Goal: Task Accomplishment & Management: Use online tool/utility

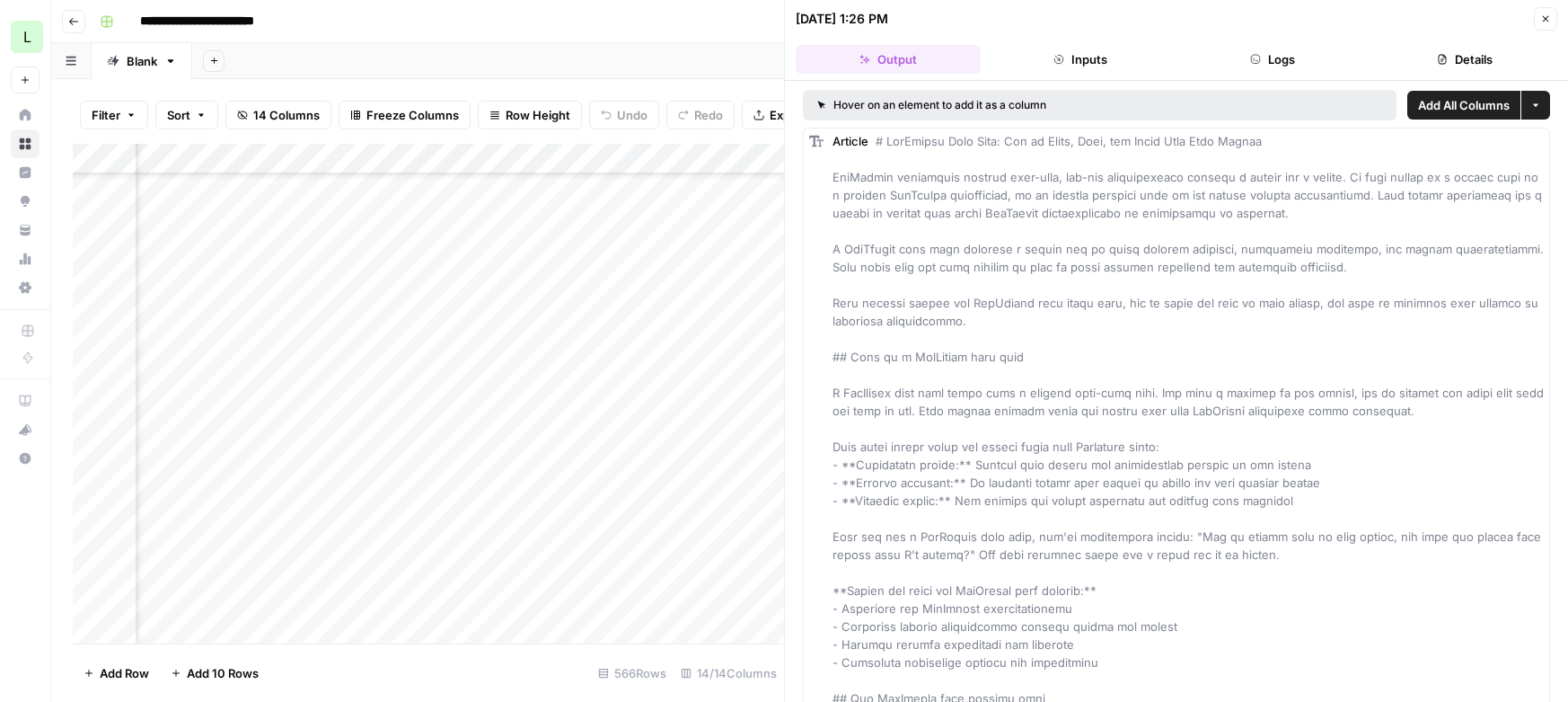
click at [1553, 23] on button "Close" at bounding box center [1545, 19] width 23 height 23
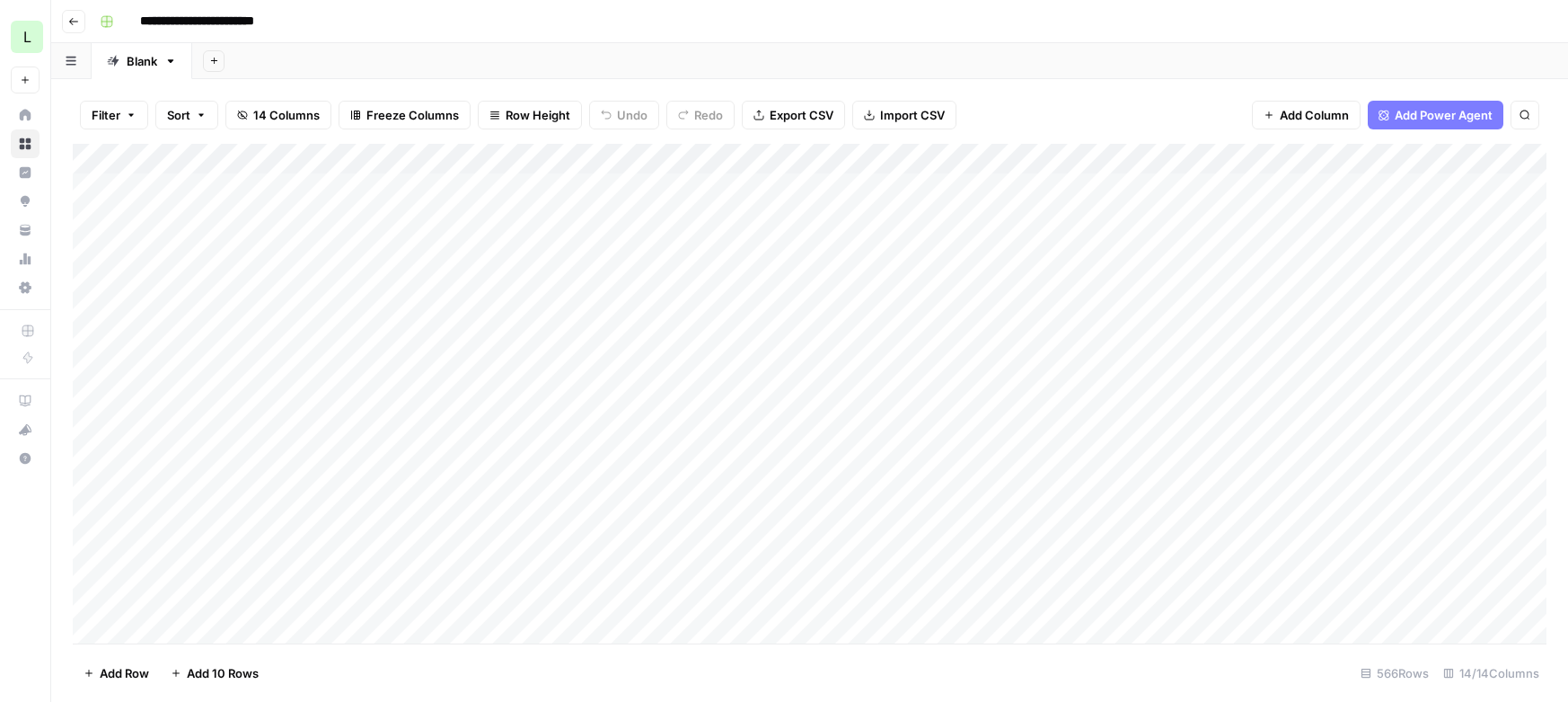
click at [1500, 31] on div "**********" at bounding box center [821, 22] width 1457 height 29
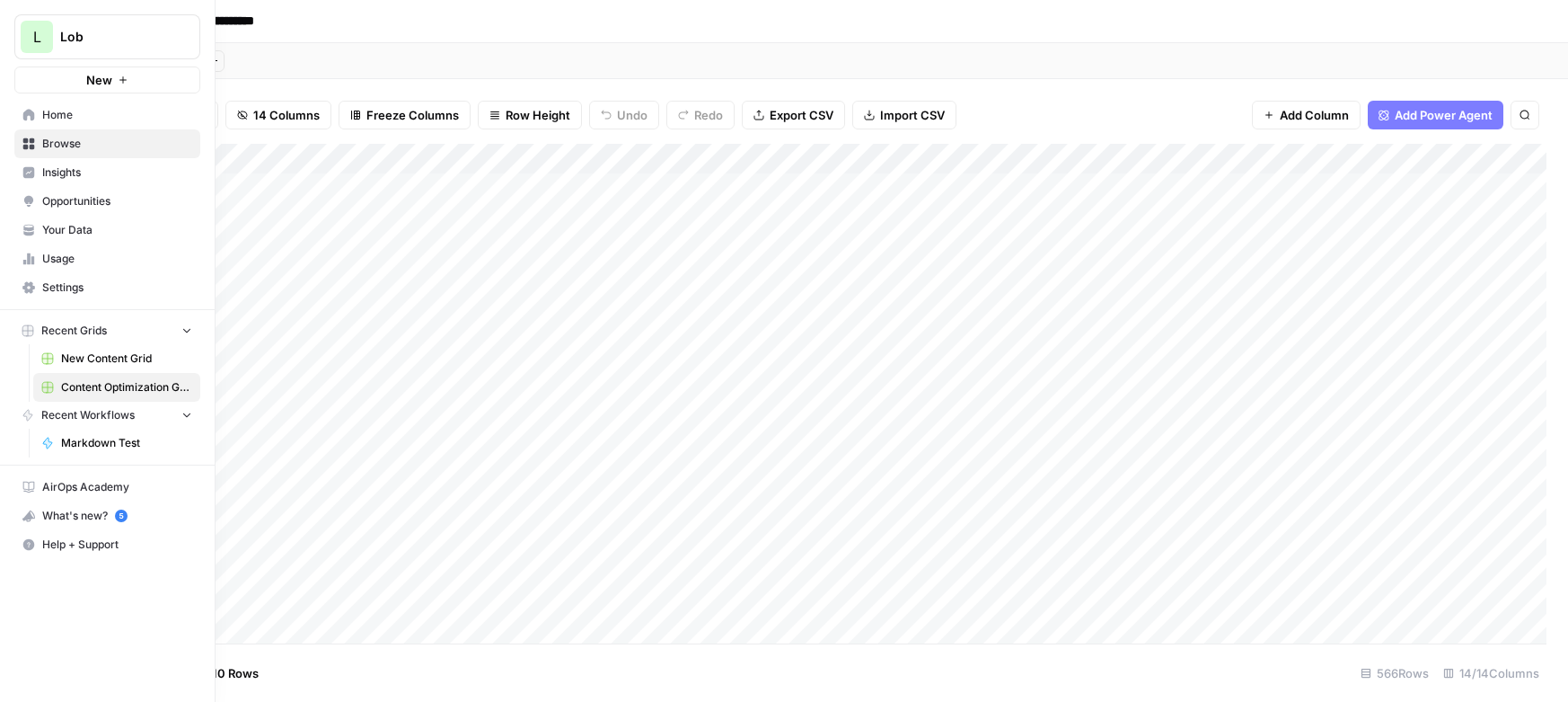
click at [81, 515] on div "What's new? 5" at bounding box center [107, 515] width 185 height 27
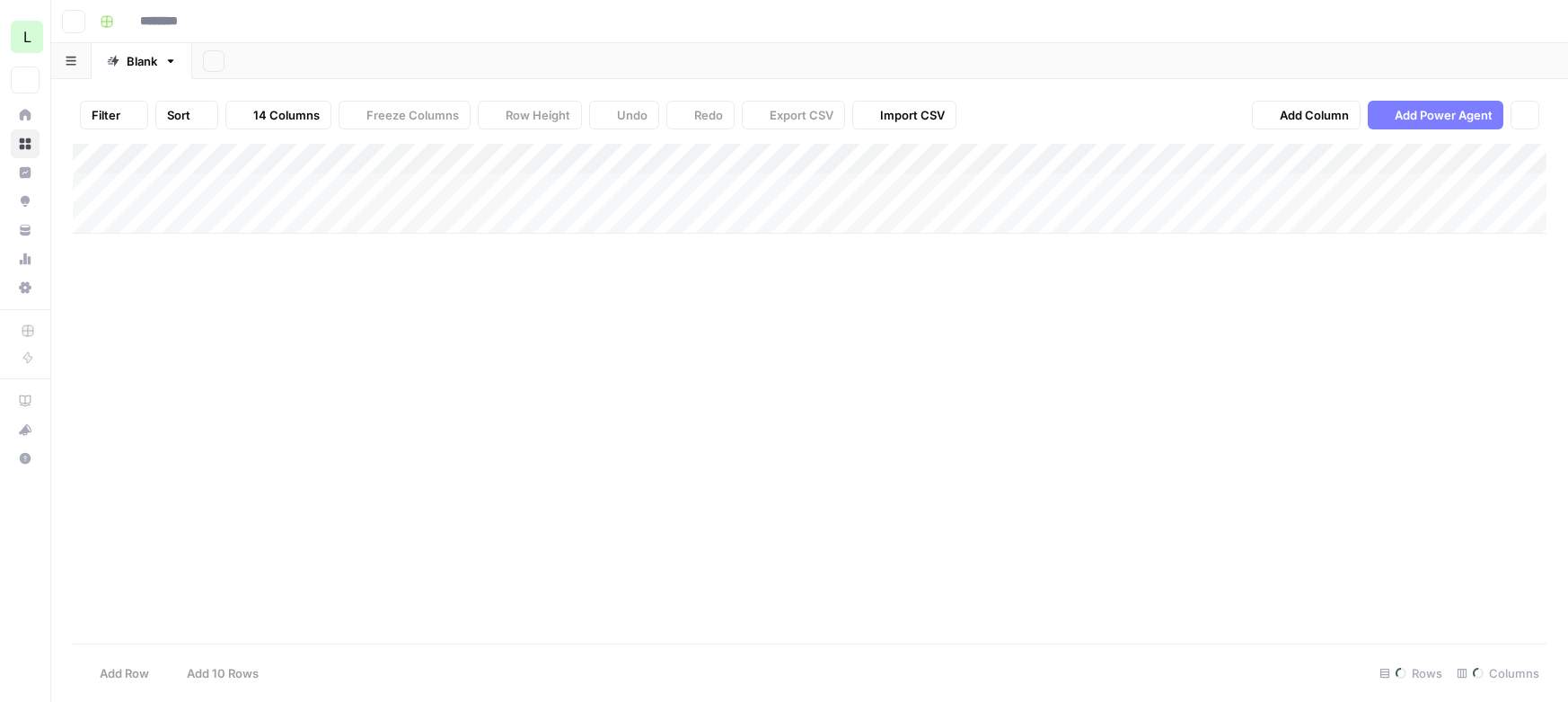
type input "**********"
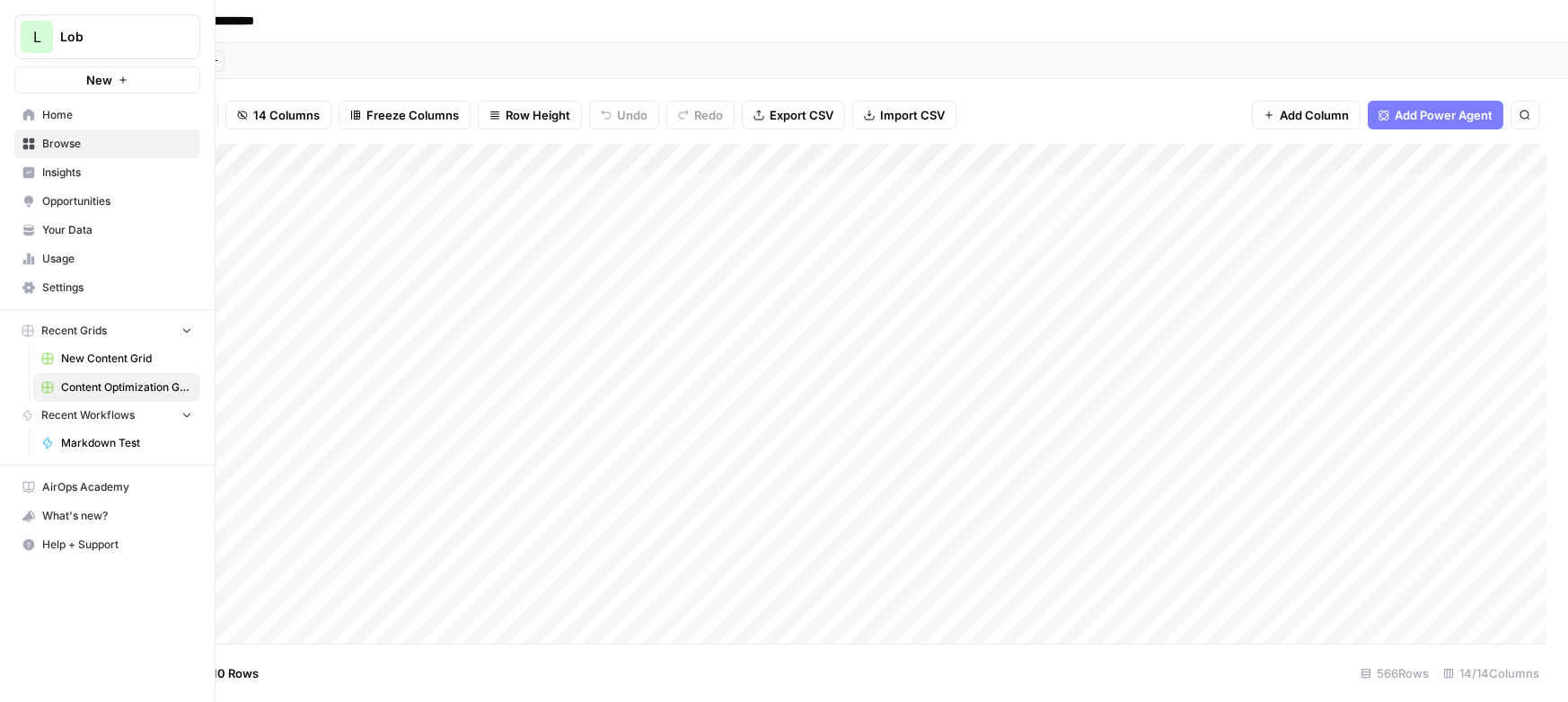
click at [55, 523] on div "What's new?" at bounding box center [107, 515] width 185 height 27
click at [64, 515] on div "What's new?" at bounding box center [107, 515] width 185 height 27
click at [63, 508] on div "What's new?" at bounding box center [107, 515] width 185 height 27
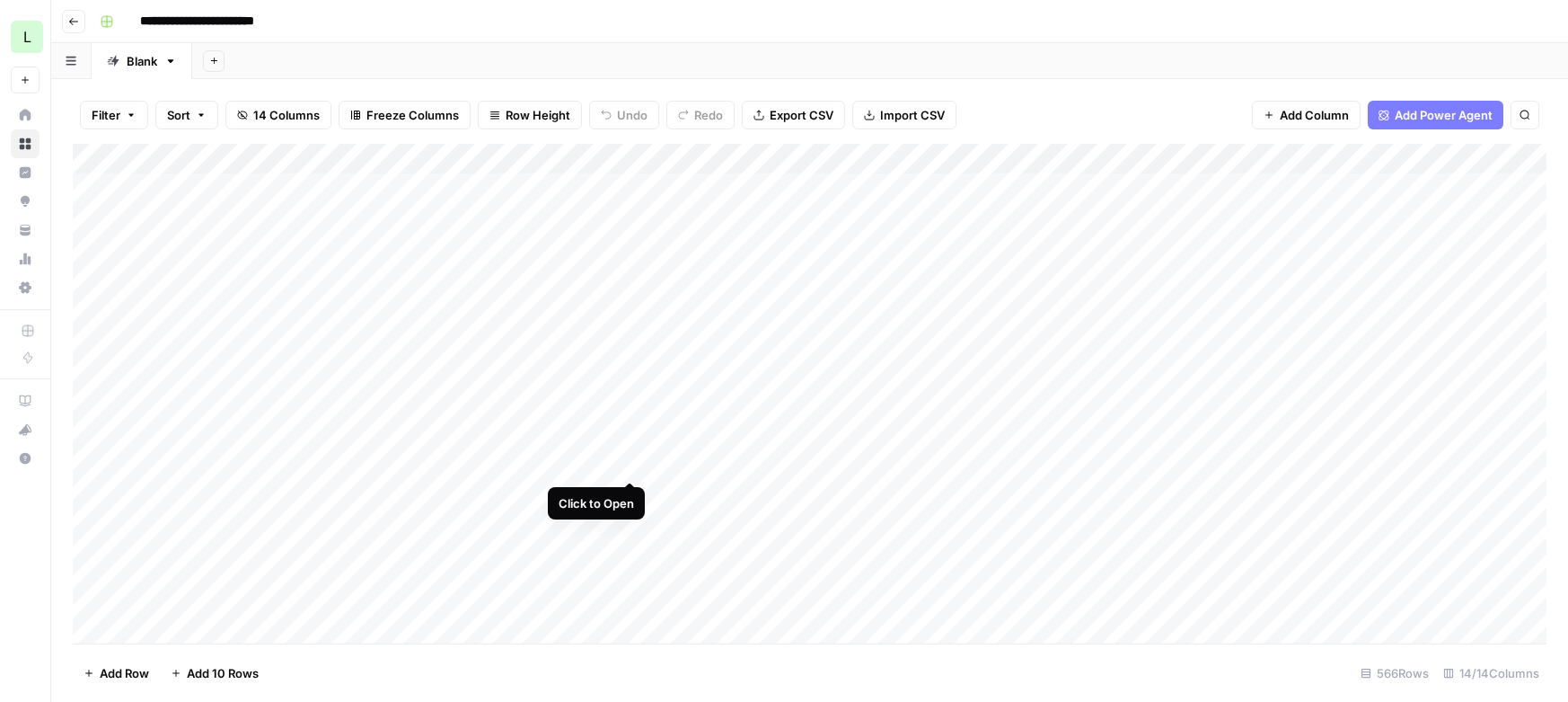
click at [629, 459] on div "Add Column" at bounding box center [809, 393] width 1473 height 500
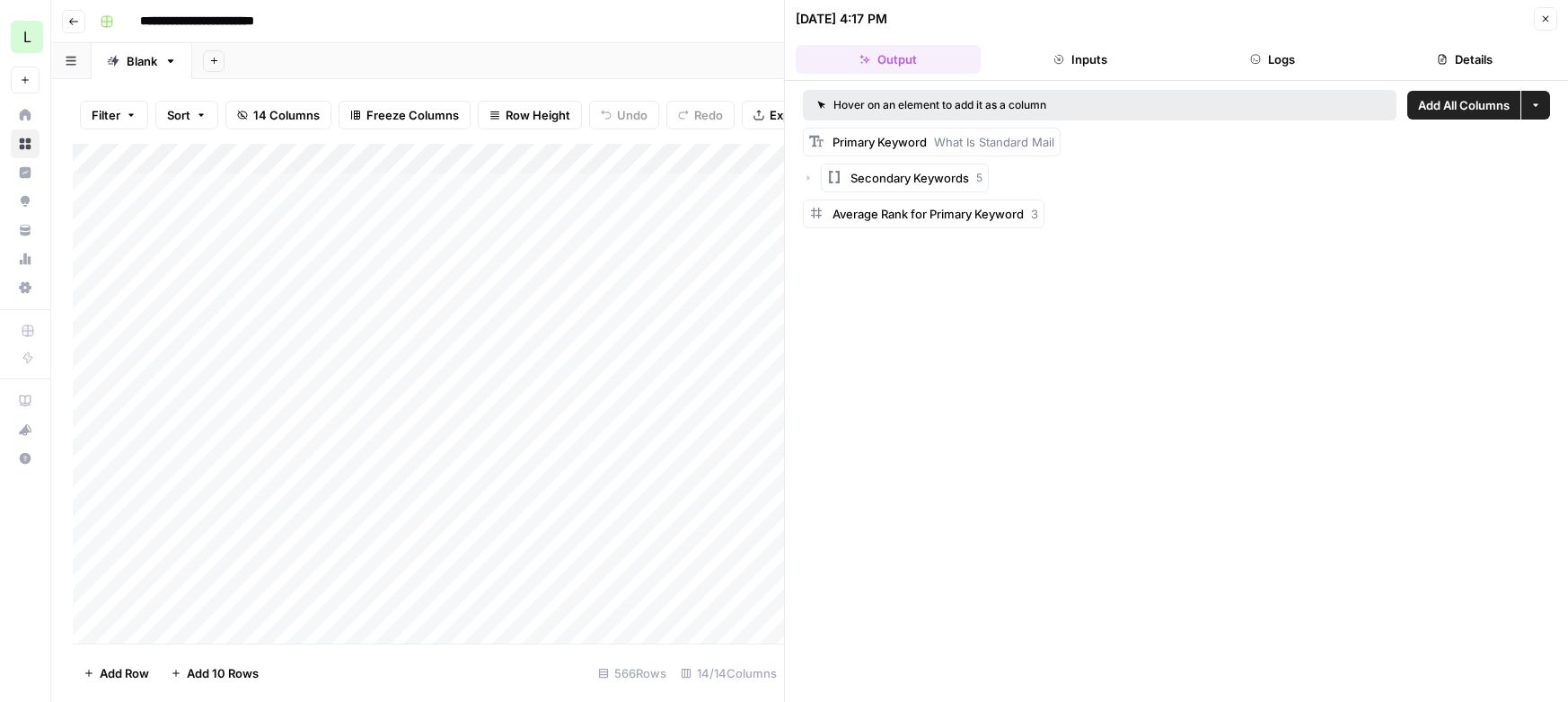
click at [1549, 13] on icon "button" at bounding box center [1546, 19] width 11 height 11
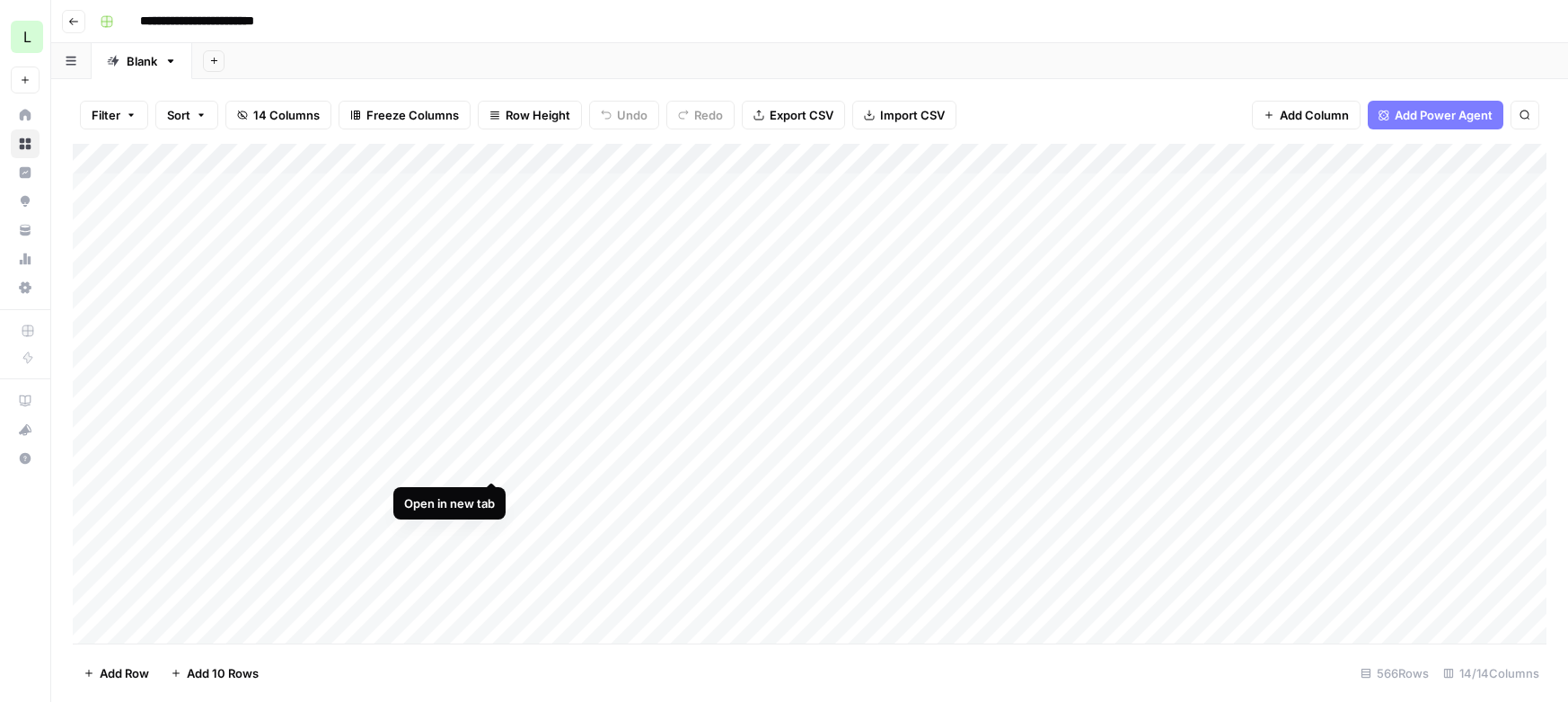
click at [491, 458] on div "Add Column" at bounding box center [809, 393] width 1473 height 500
click at [954, 160] on div "Add Column" at bounding box center [809, 393] width 1473 height 500
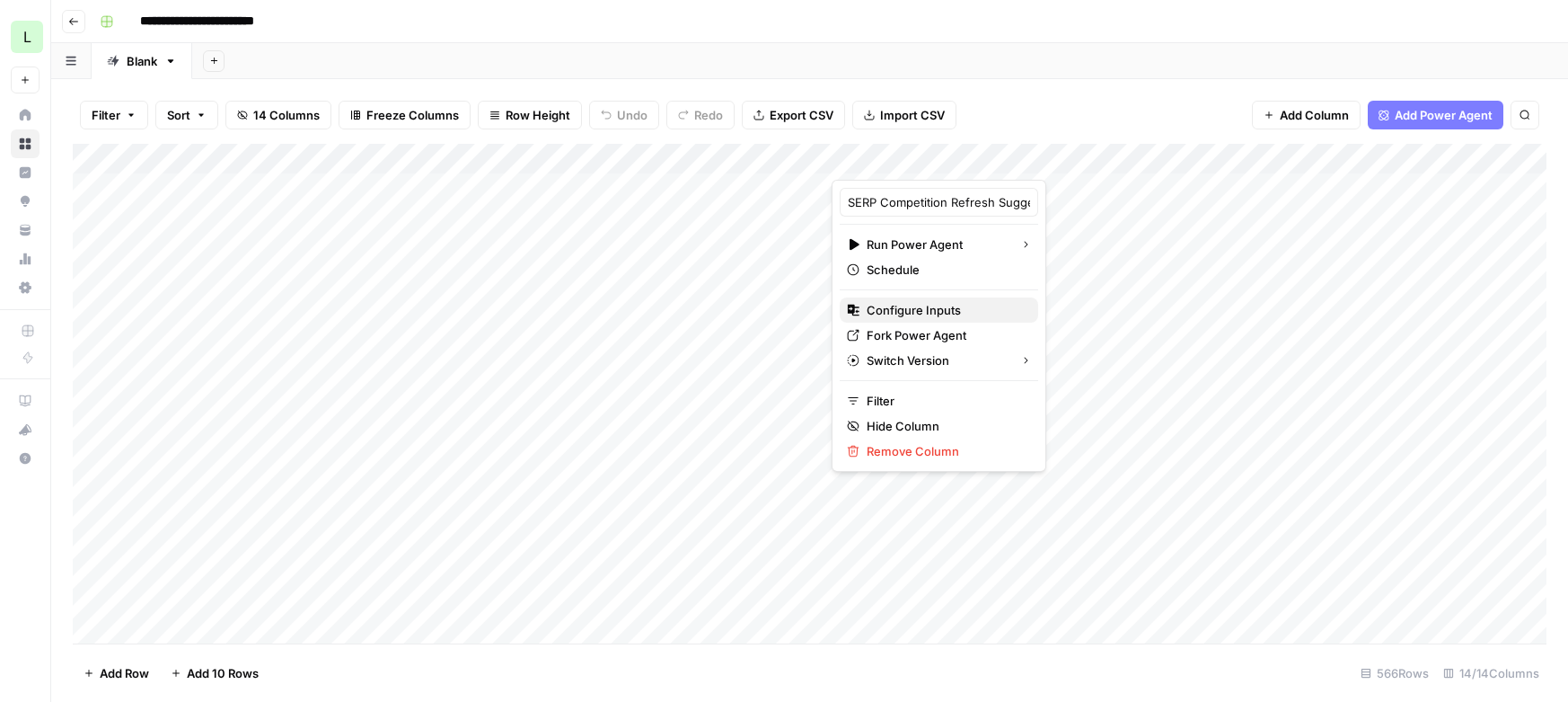
click at [891, 314] on span "Configure Inputs" at bounding box center [945, 309] width 157 height 18
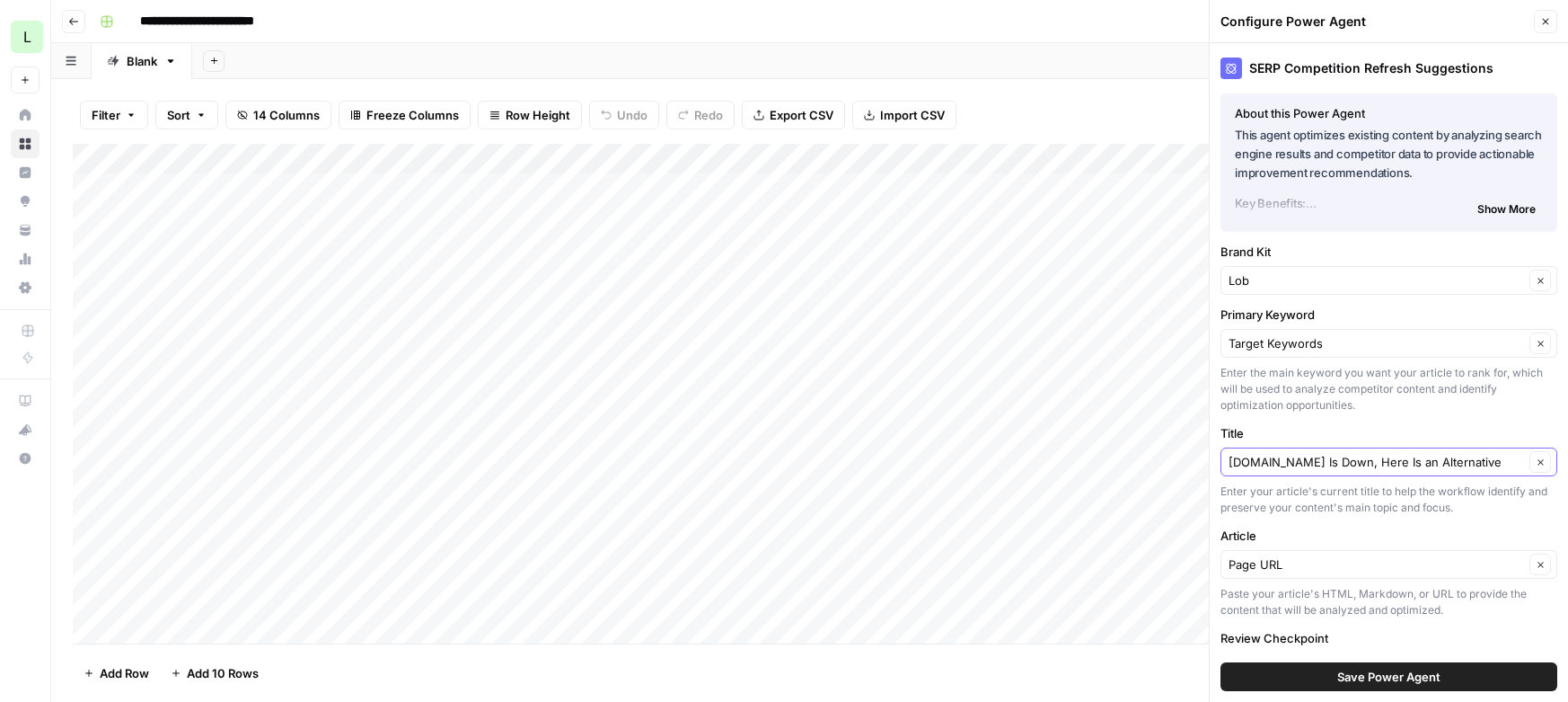
click at [1531, 467] on button "Clear" at bounding box center [1540, 461] width 22 height 22
click at [1339, 458] on input "Title" at bounding box center [1378, 461] width 301 height 18
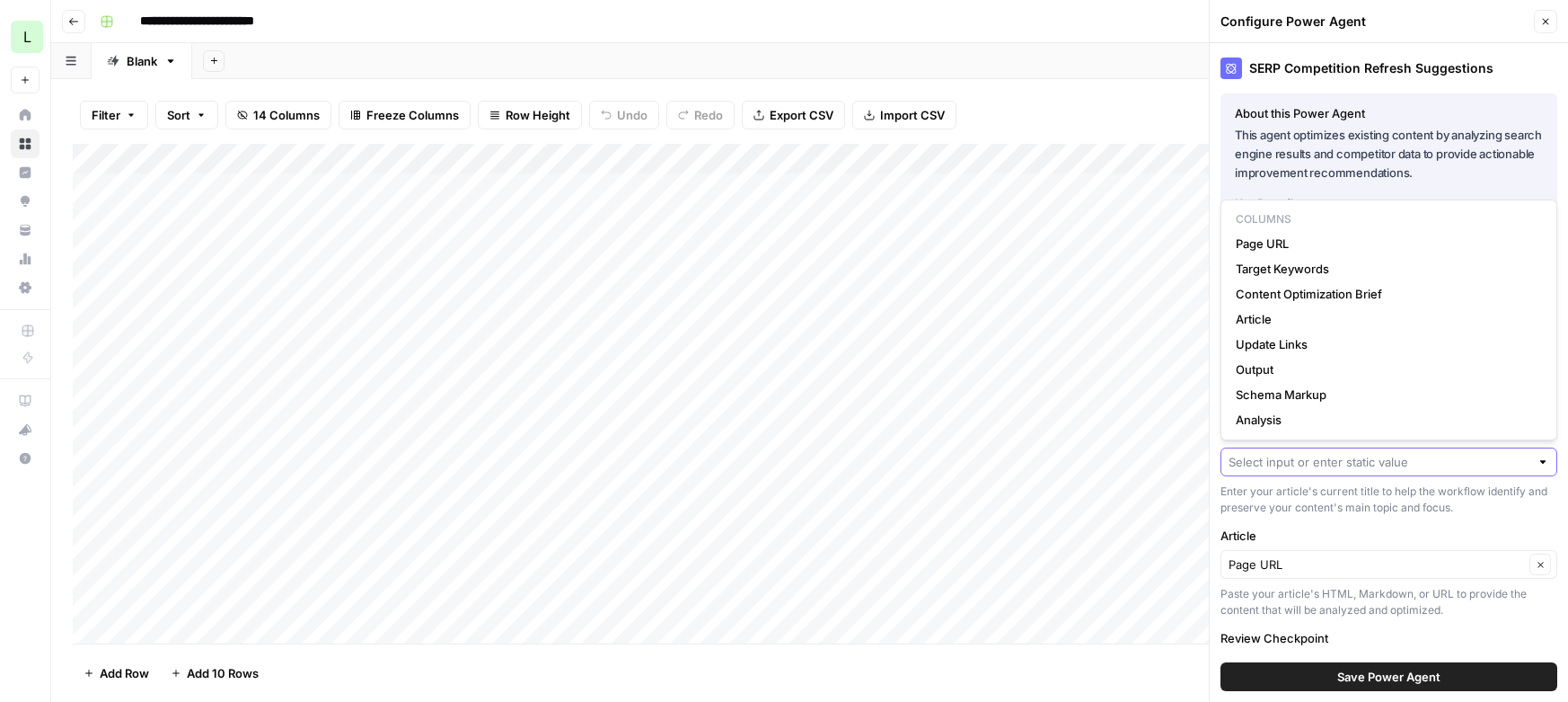
paste input "What is Standard Mail?"
type input "What is Standard Mail?"
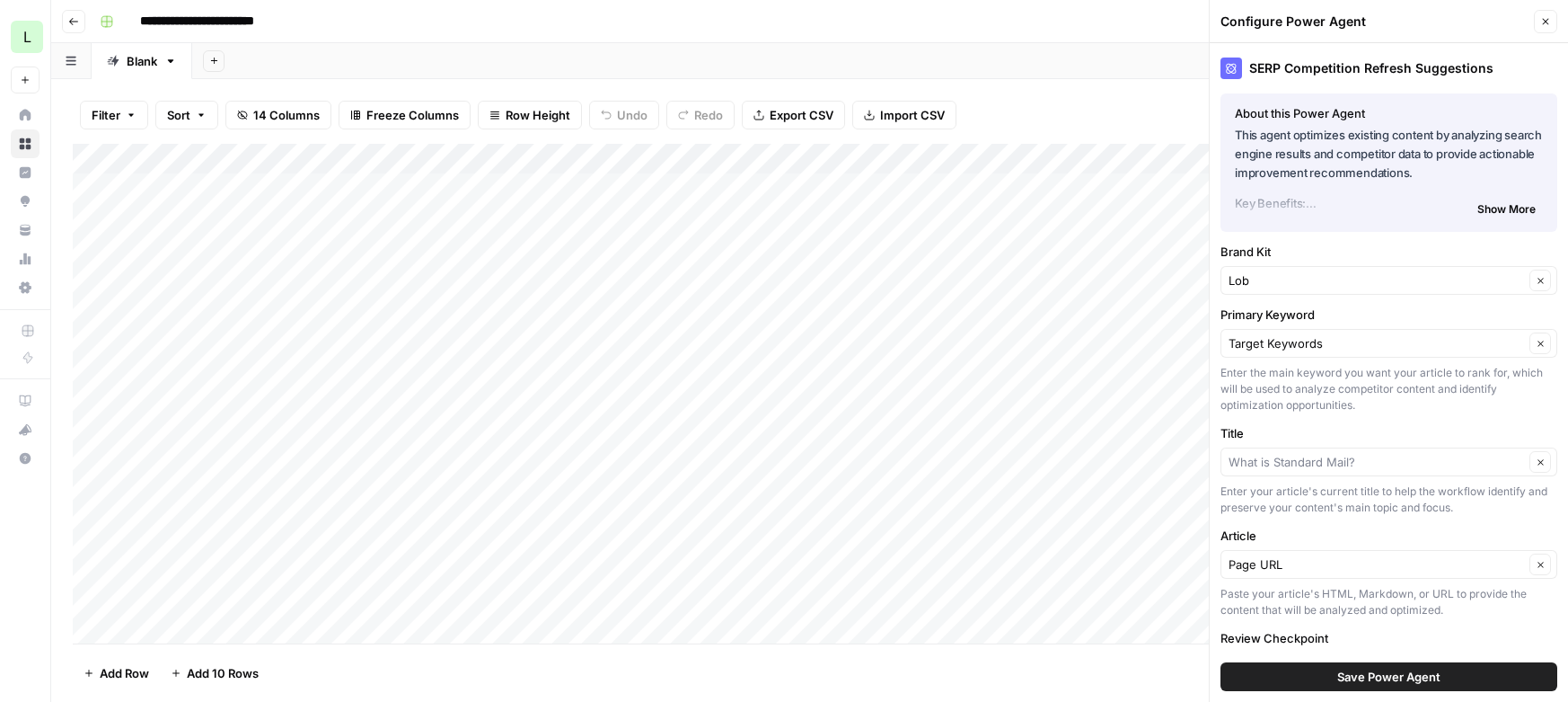
type input "What is Standard Mail?"
click at [1366, 674] on span "Save Power Agent" at bounding box center [1388, 676] width 103 height 18
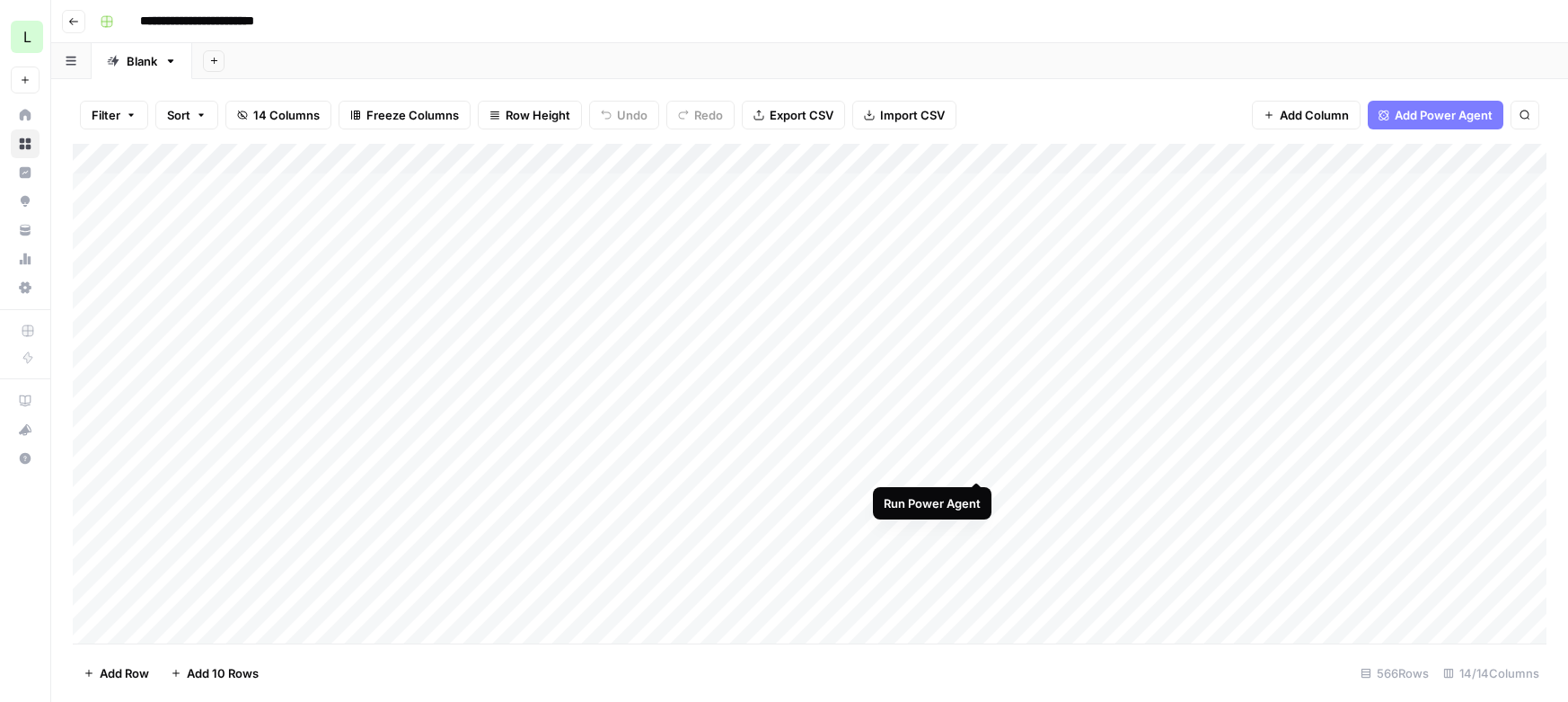
click at [976, 463] on div "Add Column" at bounding box center [809, 393] width 1473 height 500
click at [1057, 495] on div "Add Column" at bounding box center [809, 393] width 1473 height 500
click at [880, 490] on div "Add Column" at bounding box center [809, 393] width 1473 height 500
click at [1142, 494] on div "Add Column" at bounding box center [809, 393] width 1473 height 500
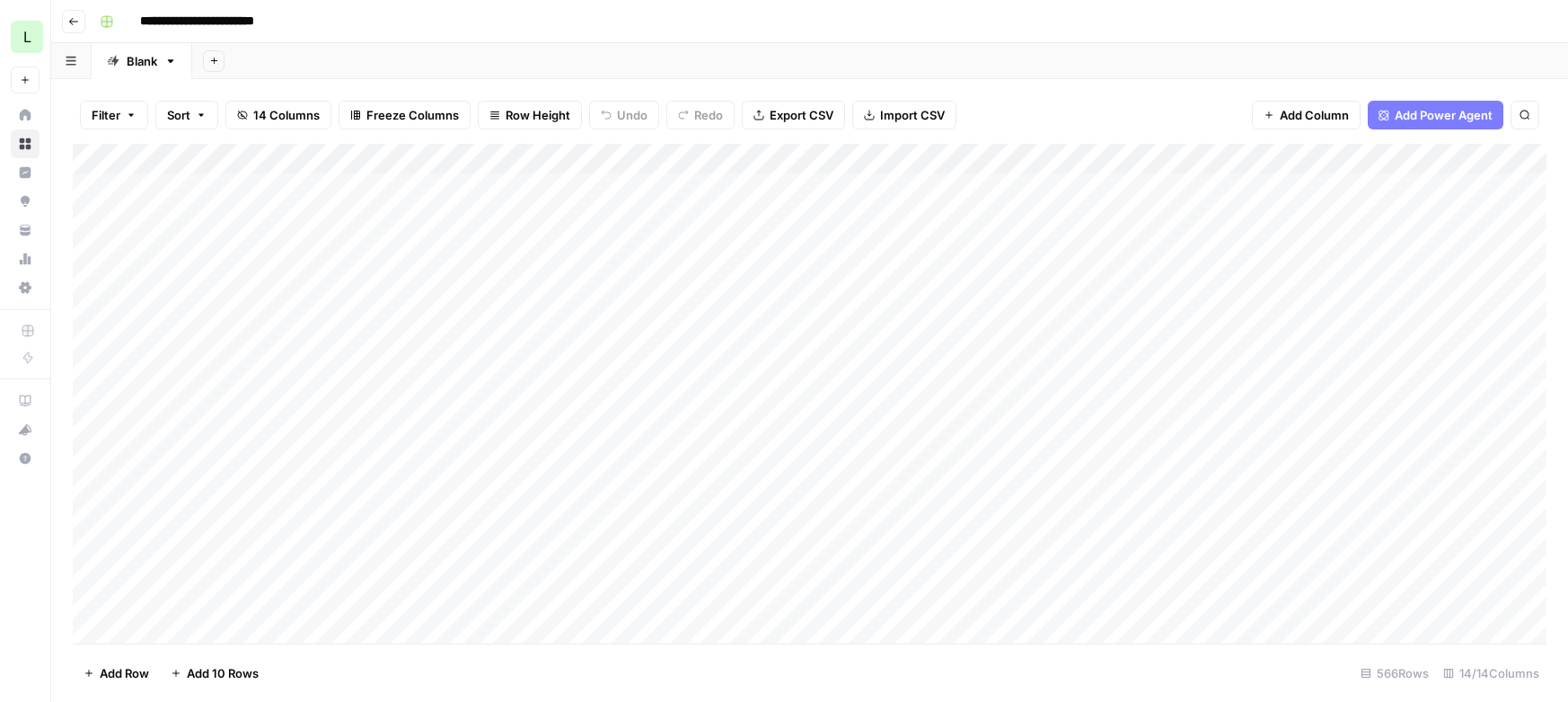
scroll to position [0, 0]
click at [488, 429] on div "Add Column" at bounding box center [809, 393] width 1473 height 500
click at [975, 464] on div "Add Column" at bounding box center [809, 393] width 1473 height 500
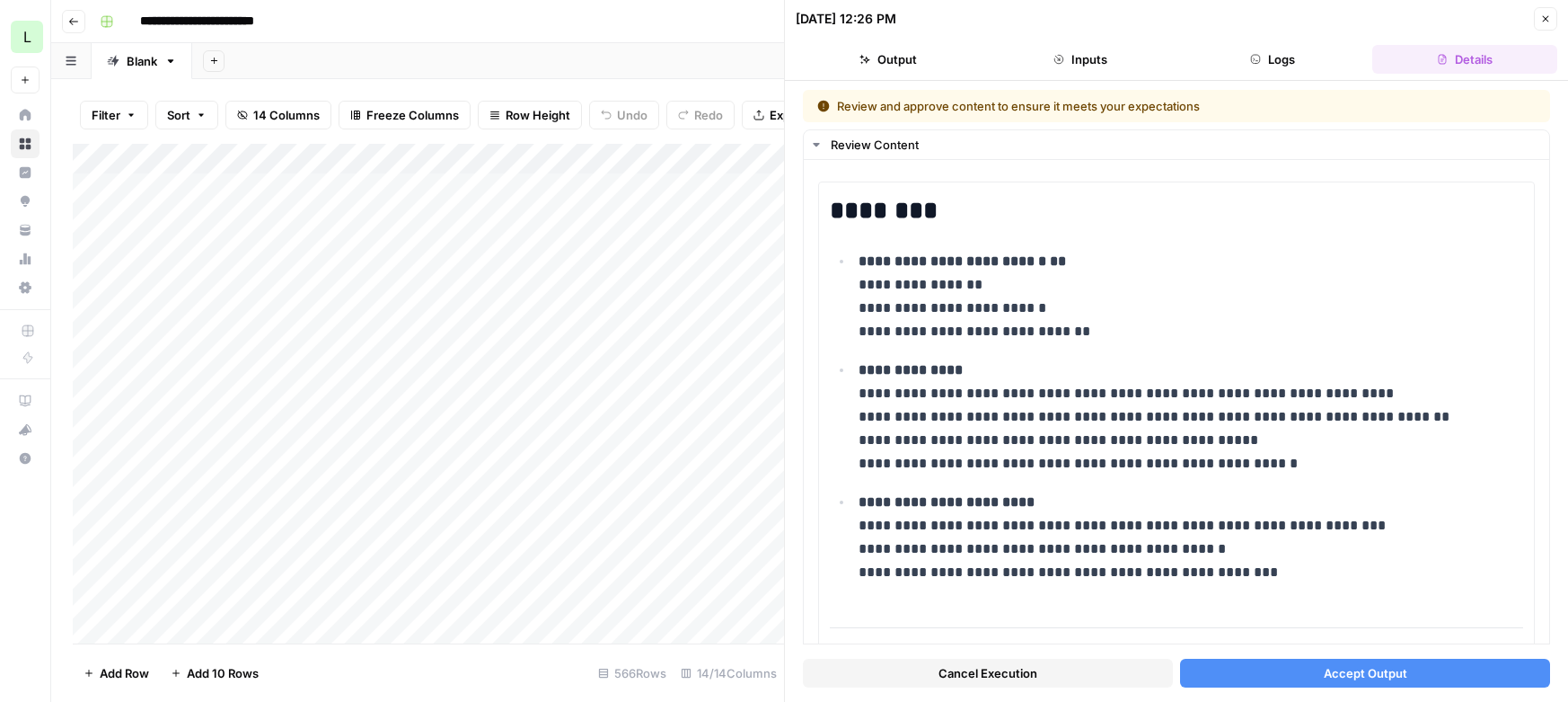
click at [1344, 668] on span "Accept Output" at bounding box center [1365, 672] width 83 height 18
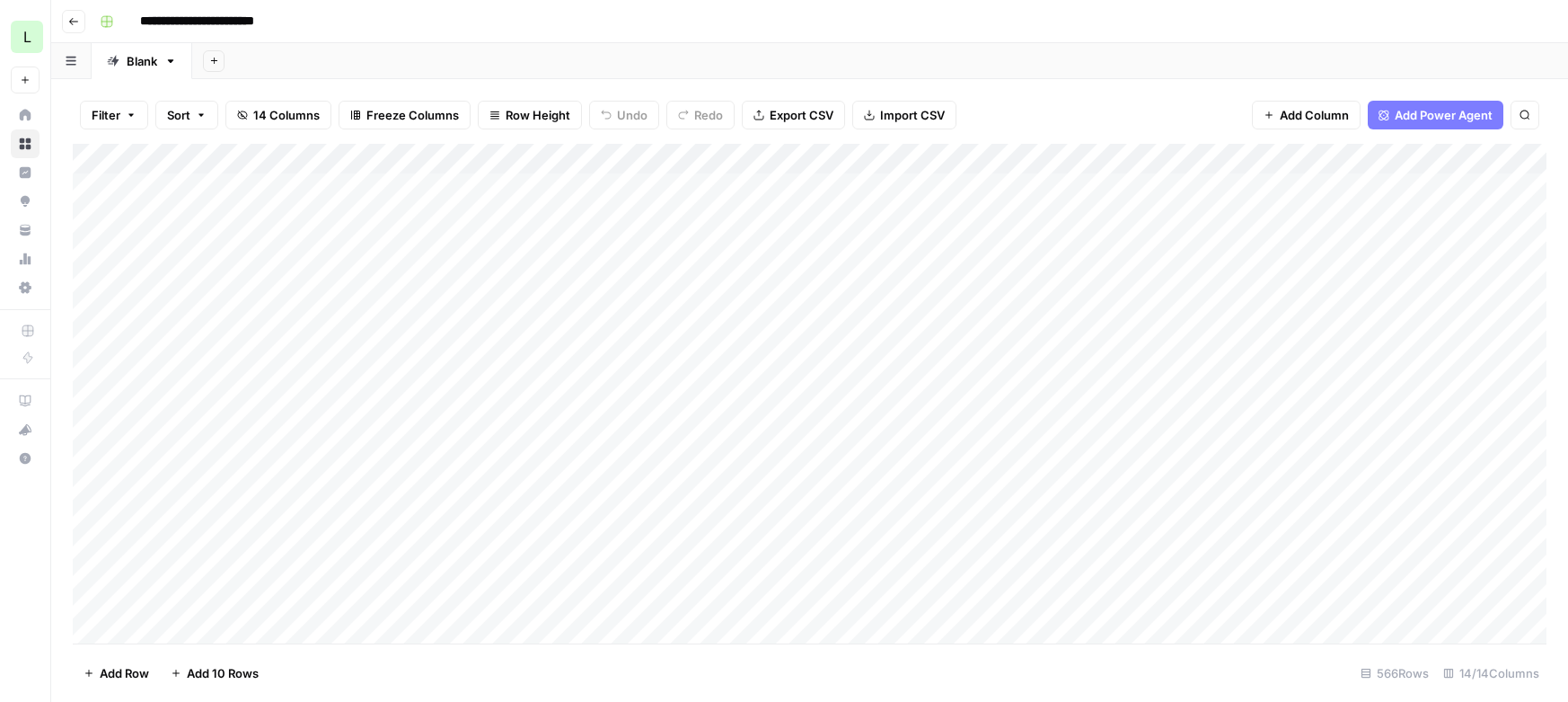
click at [1237, 460] on div "Add Column" at bounding box center [809, 393] width 1473 height 500
click at [1354, 429] on div "Add Column" at bounding box center [809, 393] width 1473 height 500
click at [970, 473] on div "Add Column" at bounding box center [809, 393] width 1473 height 500
click at [959, 500] on div "Add Column" at bounding box center [809, 393] width 1473 height 500
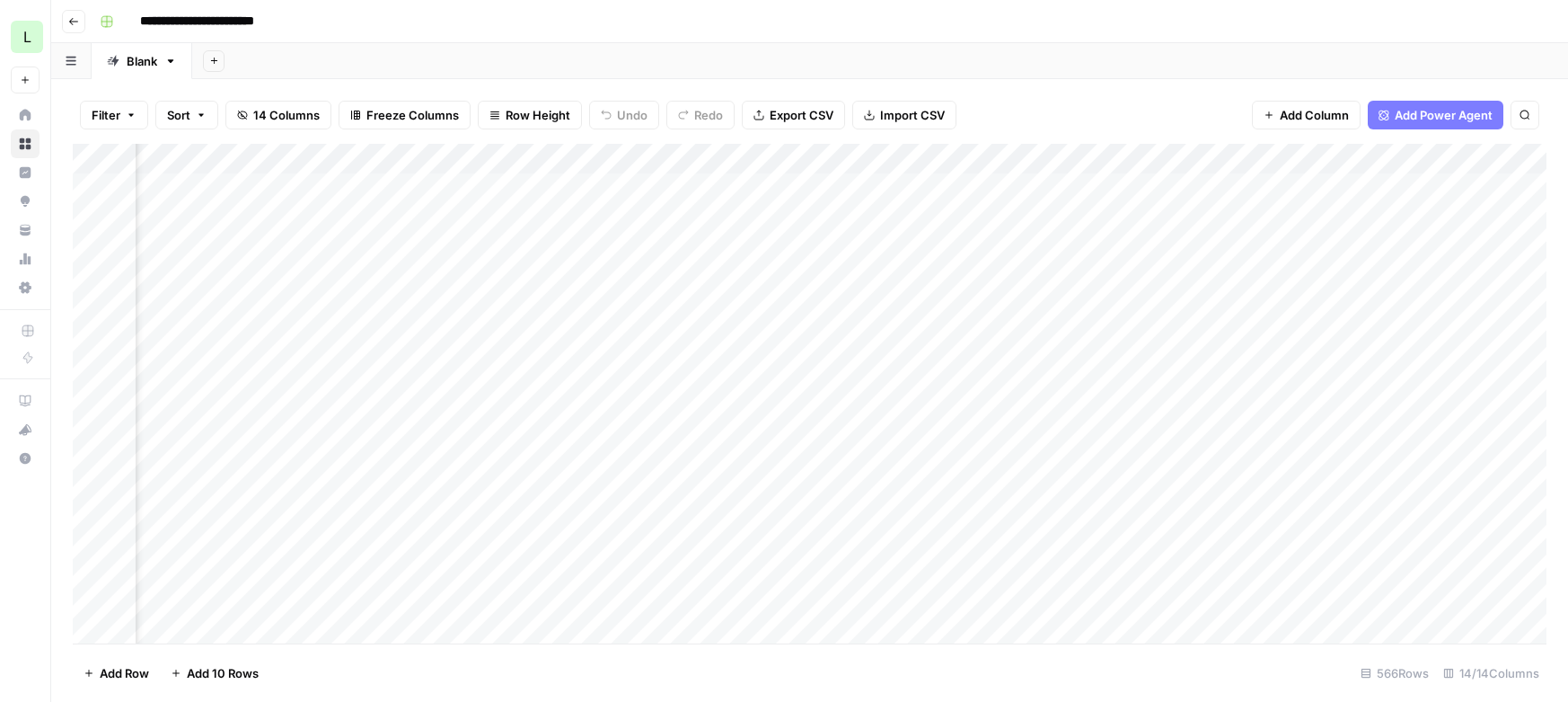
click at [959, 500] on div "Add Column" at bounding box center [809, 393] width 1473 height 500
click at [1350, 577] on div "Add Column" at bounding box center [809, 393] width 1473 height 500
click at [463, 464] on div "Add Column" at bounding box center [809, 393] width 1473 height 500
click at [865, 162] on div "Add Column" at bounding box center [809, 393] width 1473 height 500
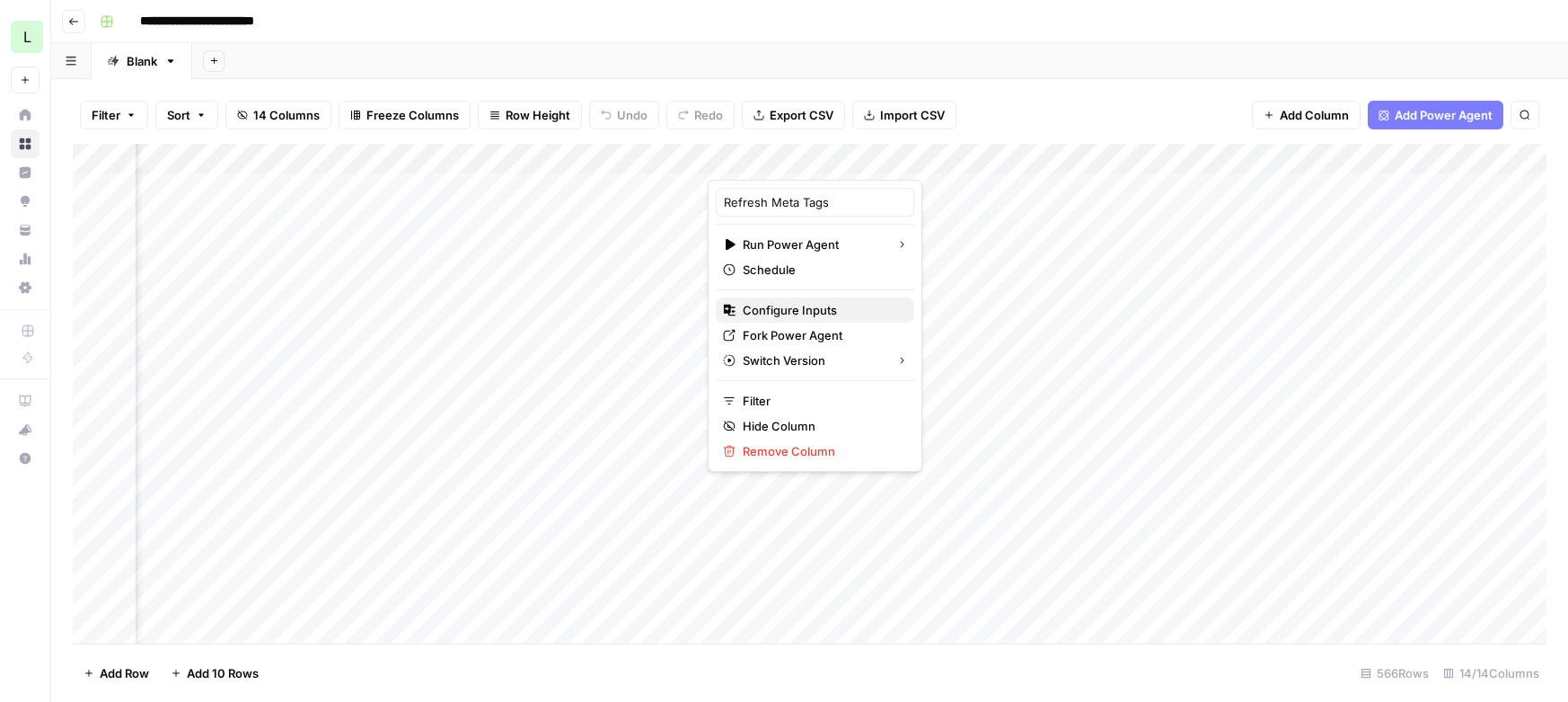
click at [804, 310] on span "Configure Inputs" at bounding box center [821, 309] width 157 height 18
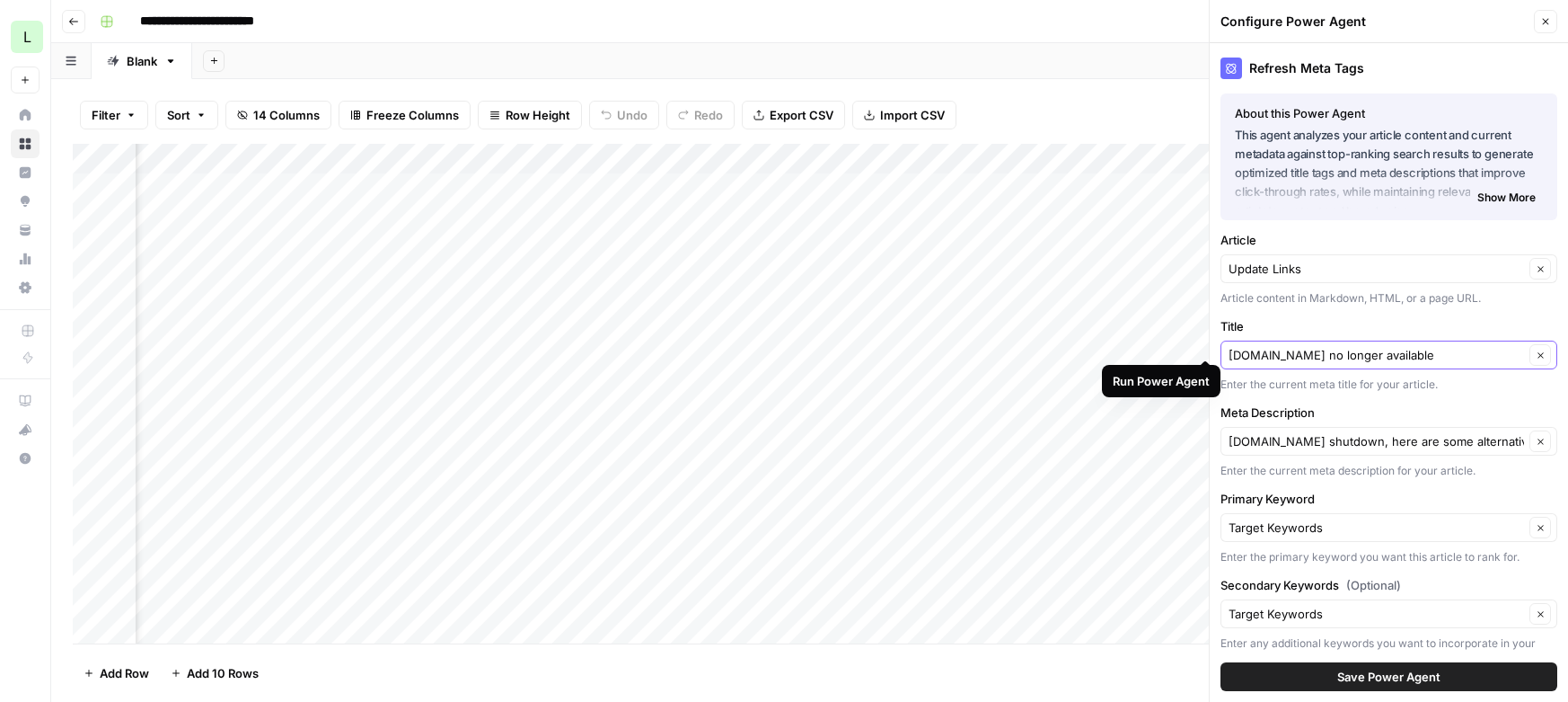
click at [1546, 353] on button "Clear" at bounding box center [1540, 354] width 22 height 22
click at [1393, 354] on input "Title" at bounding box center [1378, 354] width 301 height 18
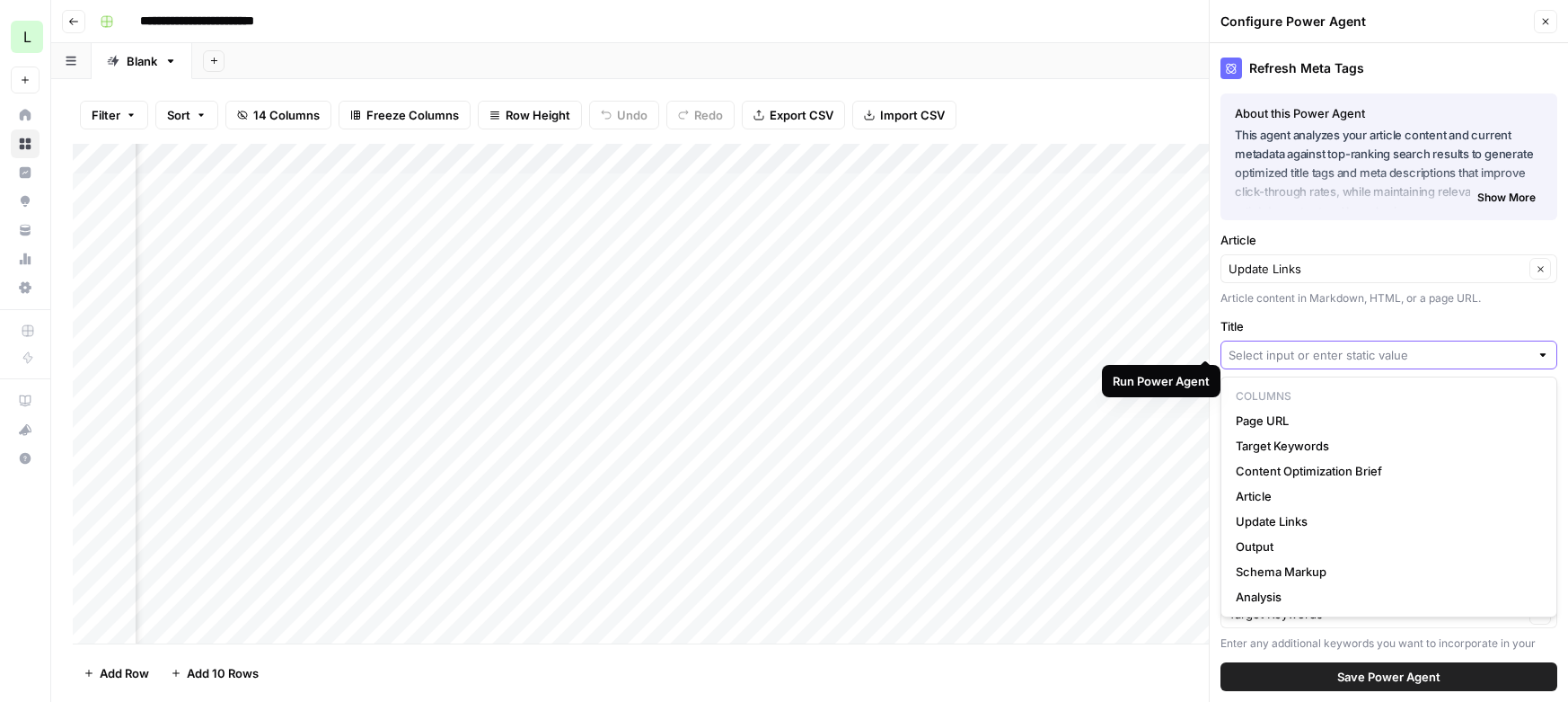
paste input "What is Standard Mail? - Lob"
type input "What is Standard Mail? - Lob"
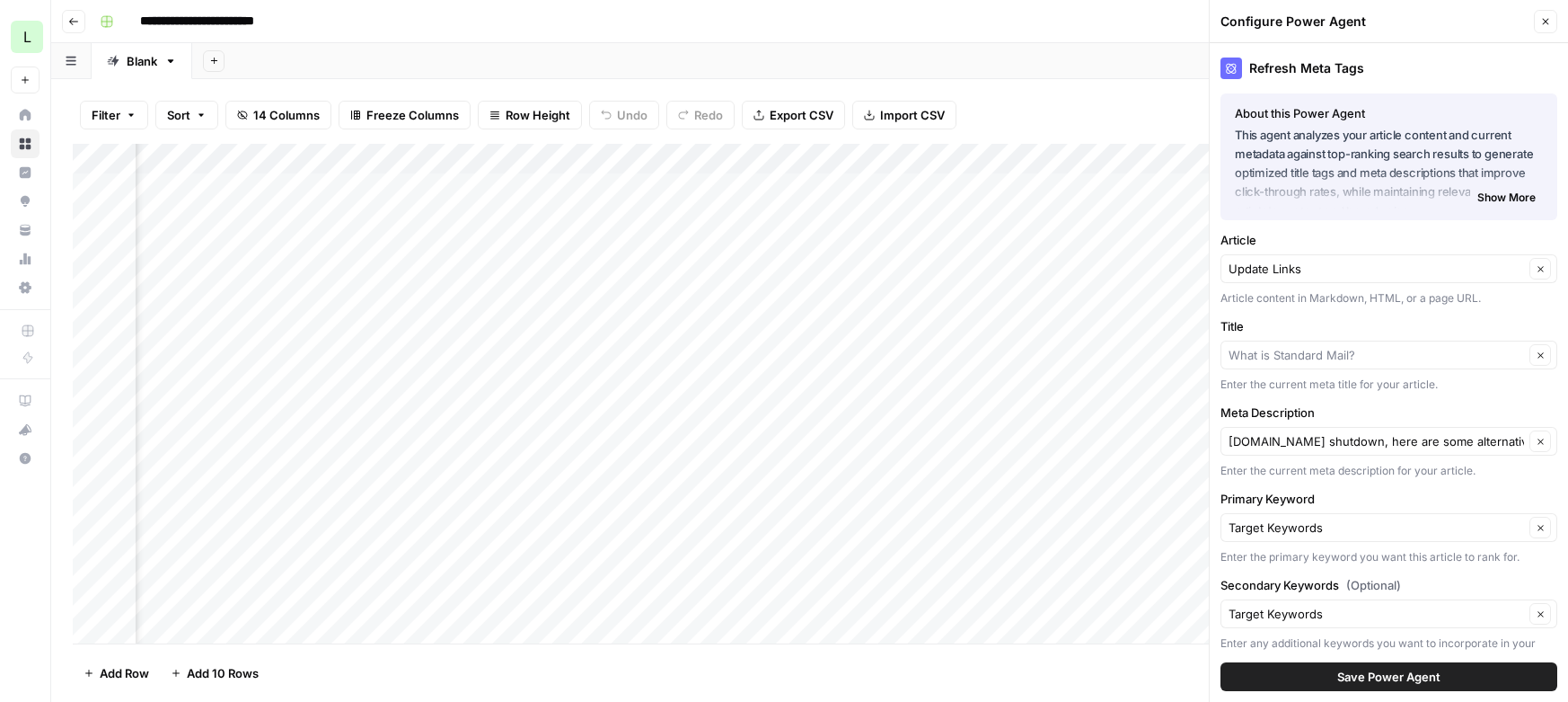
type input "What is Standard Mail?"
click at [1533, 437] on button "Clear" at bounding box center [1540, 441] width 22 height 22
click at [1431, 435] on input "Meta Description" at bounding box center [1378, 441] width 301 height 18
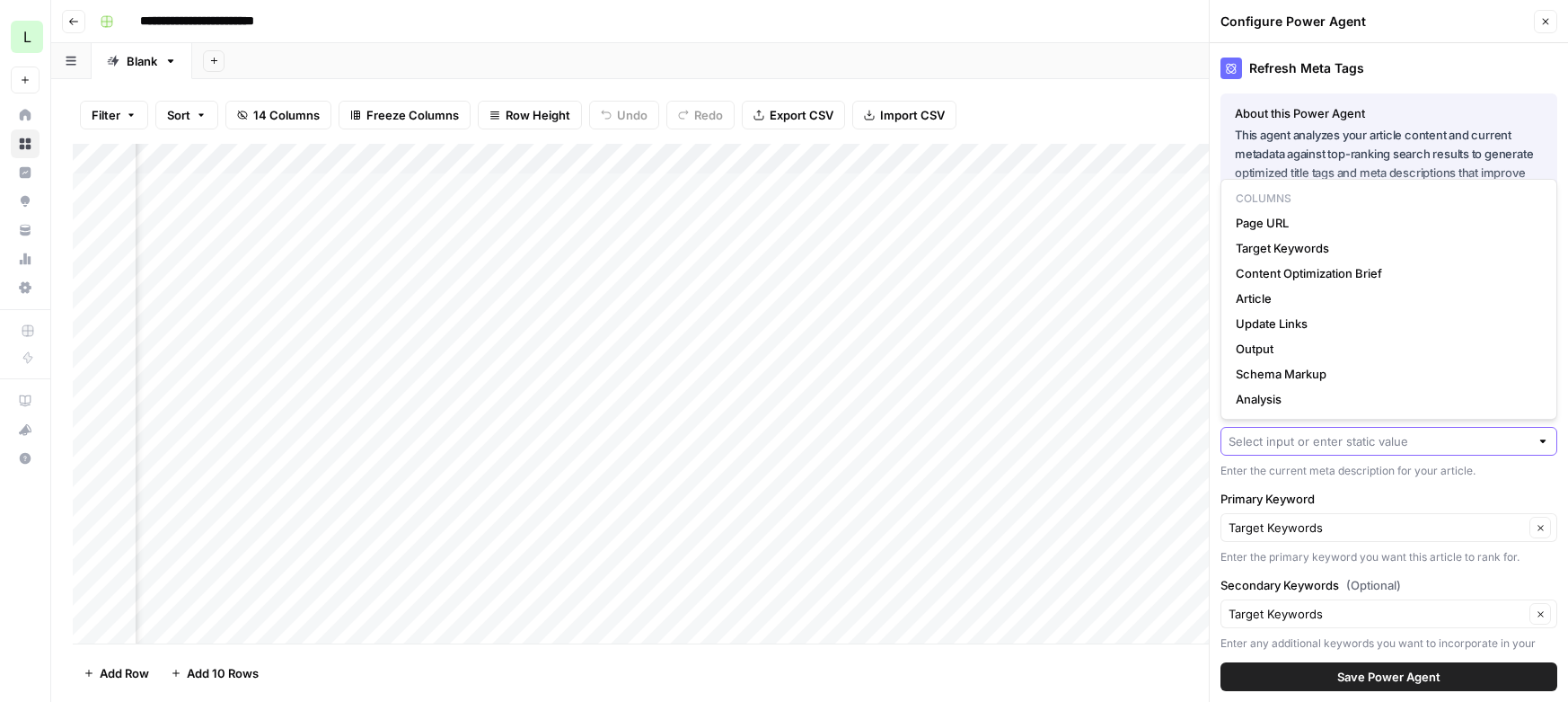
paste input "Whether timing isn’t important or you are looking for a low cost way to send la…"
type input "Whether timing isn’t important or you are looking for a low cost way to send la…"
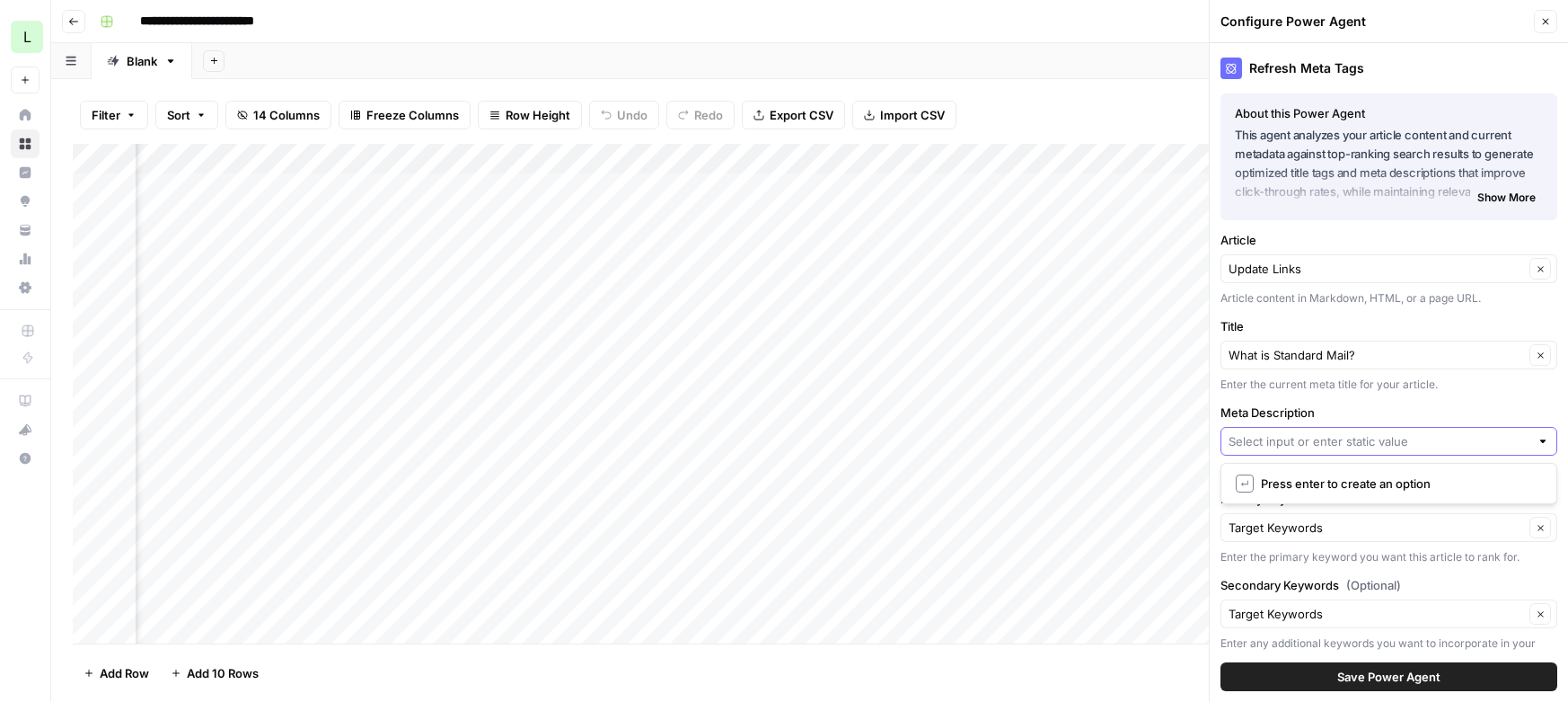
scroll to position [0, 0]
type input "Whether timing isn’t important or you are looking for a low cost way to send la…"
click at [1393, 682] on span "Save Power Agent" at bounding box center [1388, 676] width 103 height 18
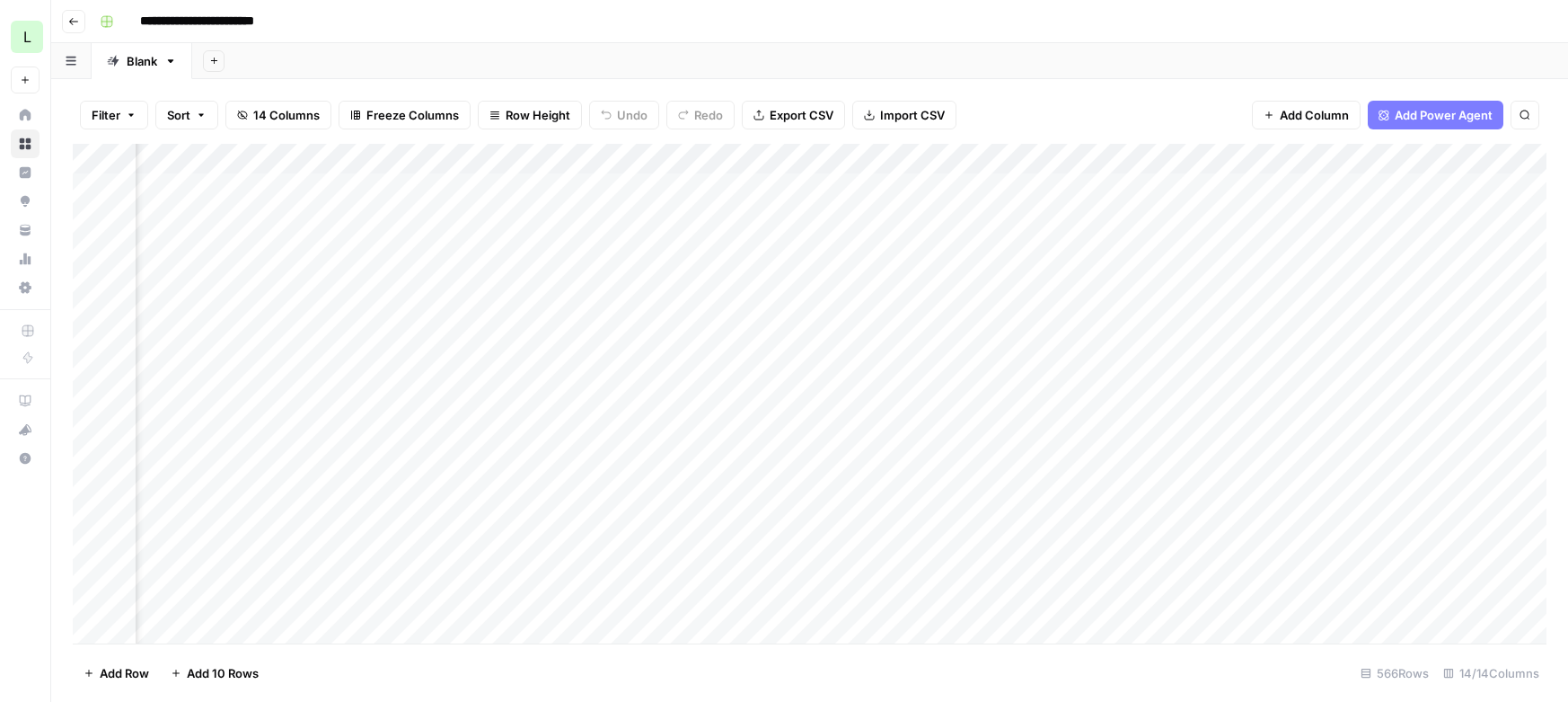
click at [802, 460] on div "Add Column" at bounding box center [809, 393] width 1473 height 500
click at [1139, 461] on div "Add Column" at bounding box center [809, 393] width 1473 height 500
drag, startPoint x: 1005, startPoint y: 637, endPoint x: 676, endPoint y: 657, distance: 329.6
click at [675, 657] on div "Filter Sort 14 Columns Freeze Columns Row Height Undo Redo Export CSV Import CS…" at bounding box center [809, 390] width 1516 height 622
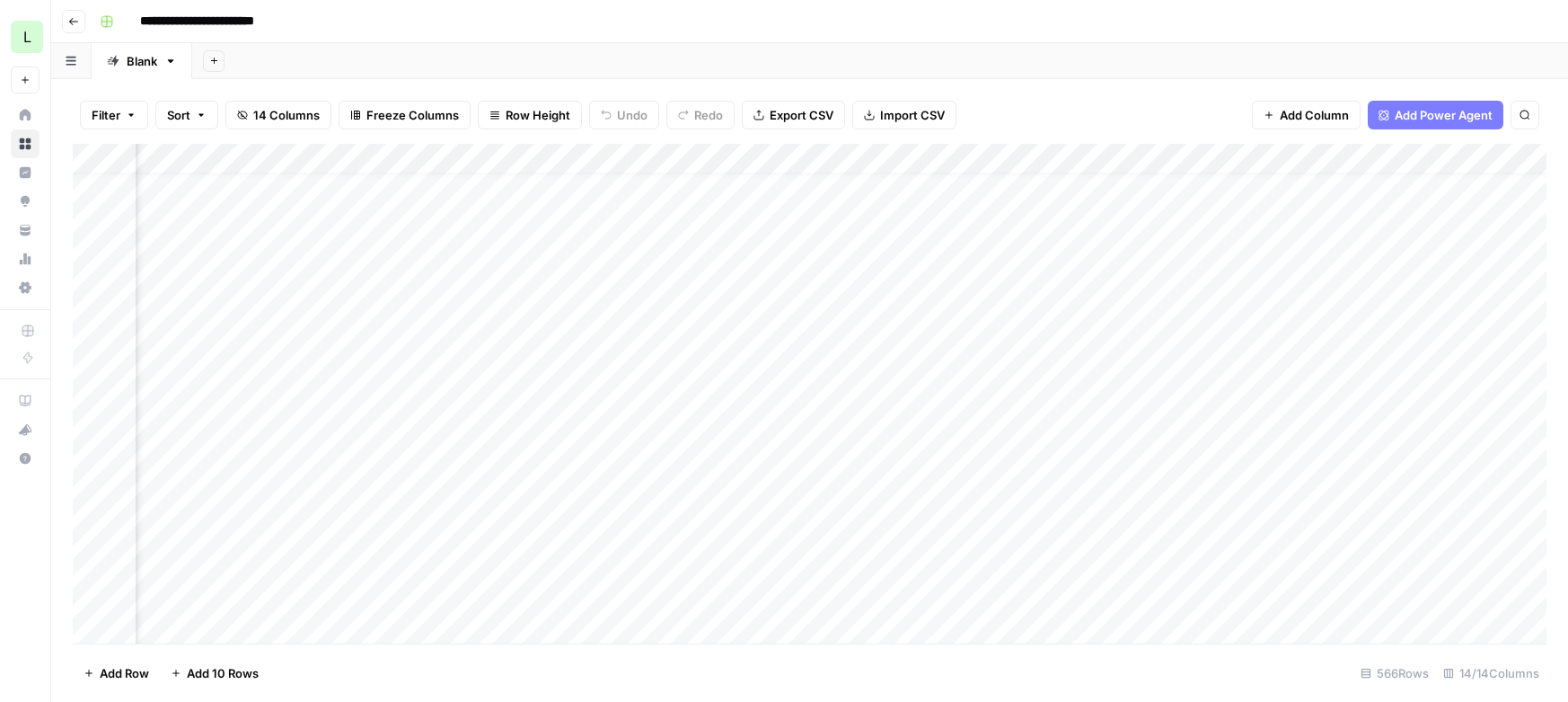
drag, startPoint x: 742, startPoint y: 636, endPoint x: 682, endPoint y: 661, distance: 65.0
click at [682, 661] on div "Filter Sort 14 Columns Freeze Columns Row Height Undo Redo Export CSV Import CS…" at bounding box center [809, 390] width 1516 height 622
click at [715, 686] on footer "Add Row Add 10 Rows 566 Rows 14/14 Columns" at bounding box center [809, 672] width 1473 height 58
click at [603, 499] on div "Add Column" at bounding box center [809, 393] width 1473 height 500
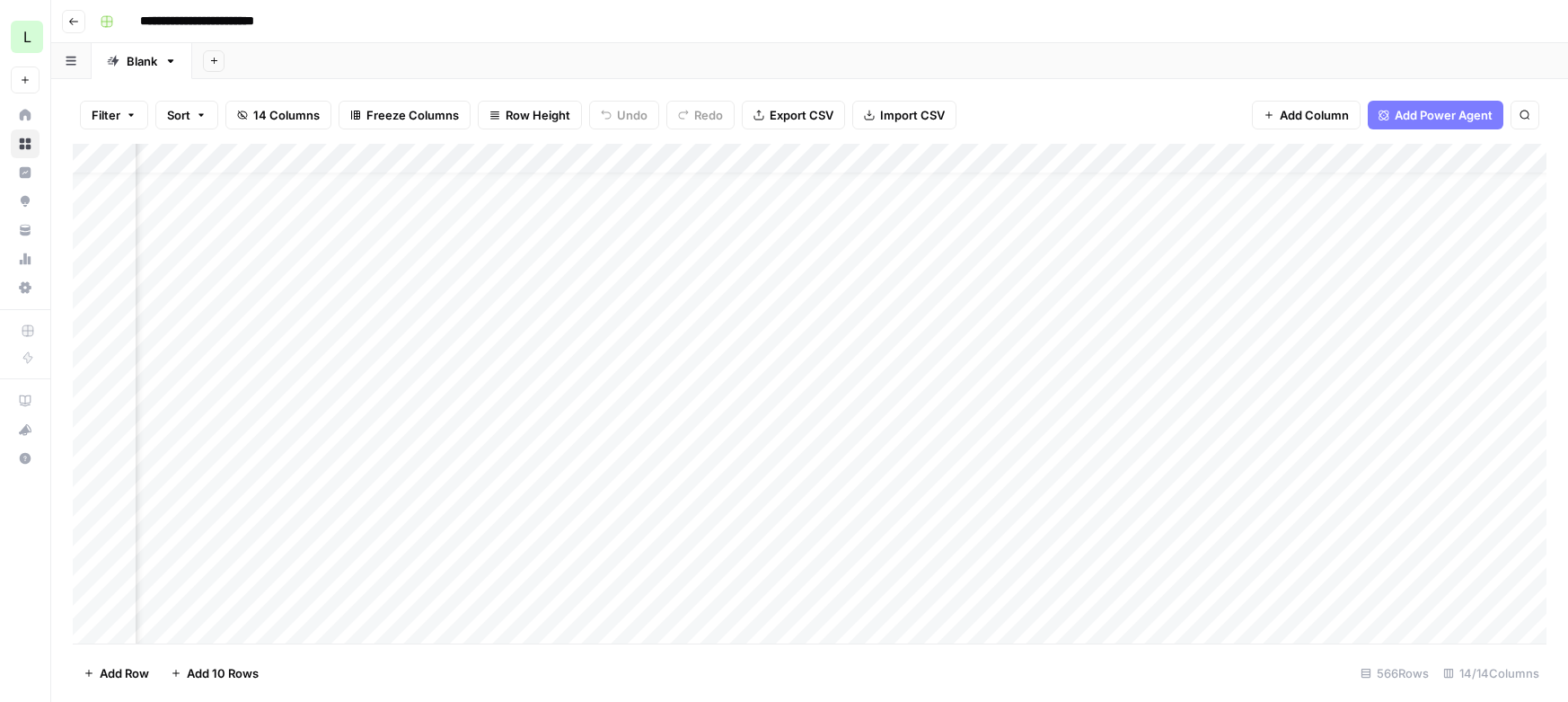
scroll to position [31, 0]
click at [587, 490] on div "Add Column" at bounding box center [809, 393] width 1473 height 500
drag, startPoint x: 630, startPoint y: 493, endPoint x: 488, endPoint y: 487, distance: 142.1
click at [488, 487] on div "Add Column" at bounding box center [809, 393] width 1473 height 500
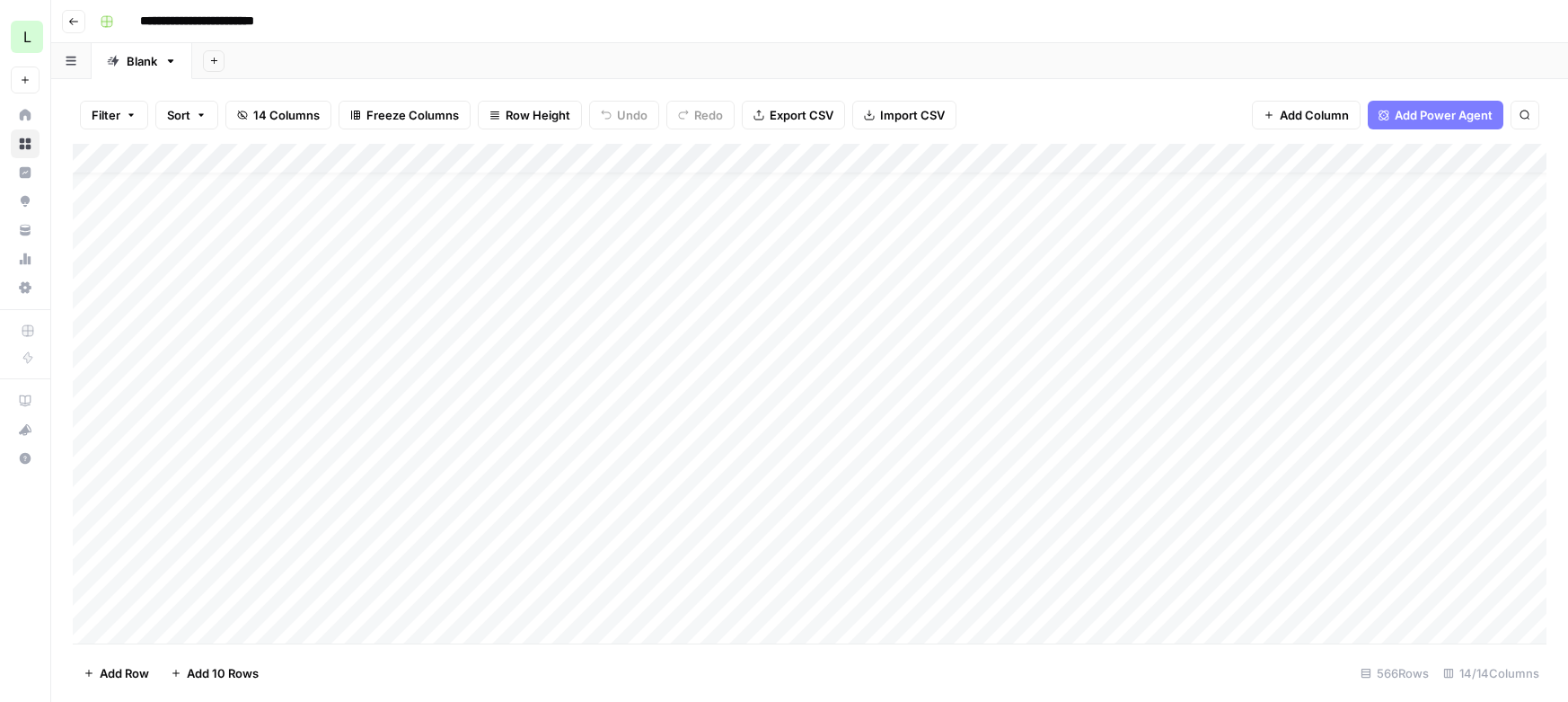
click at [956, 156] on div "Add Column" at bounding box center [809, 393] width 1473 height 500
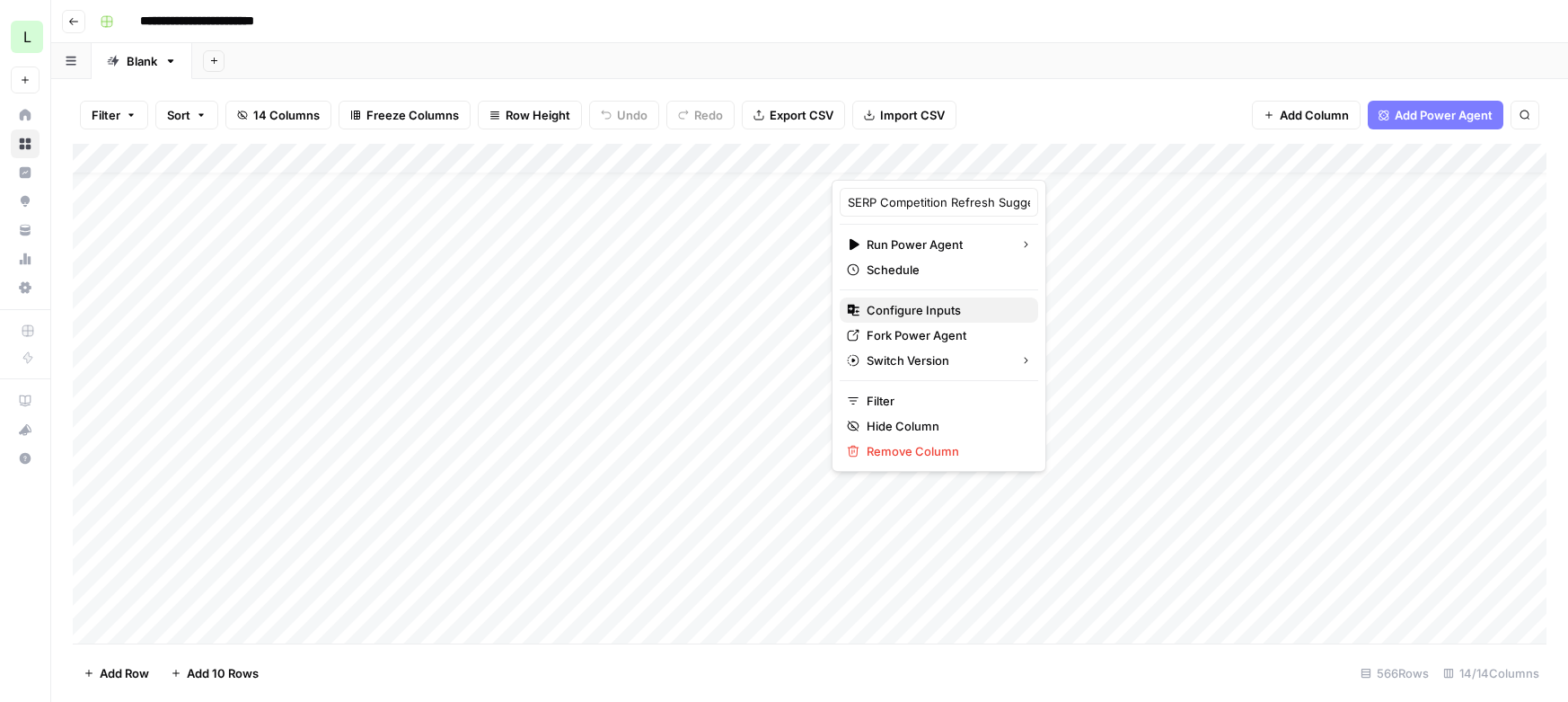
click at [919, 309] on span "Configure Inputs" at bounding box center [945, 309] width 157 height 18
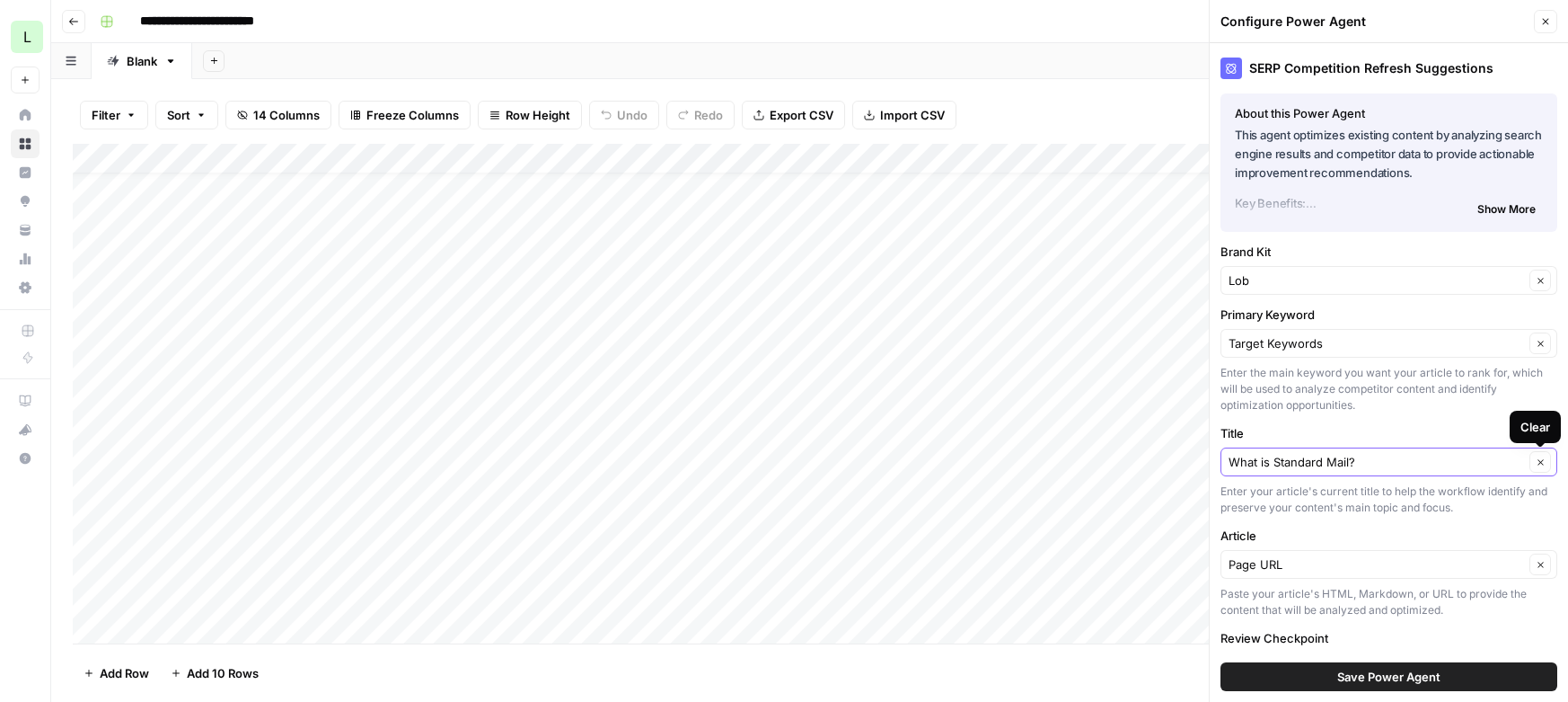
click at [1535, 463] on icon "button" at bounding box center [1540, 462] width 10 height 10
click at [1400, 459] on input "Title" at bounding box center [1378, 461] width 301 height 18
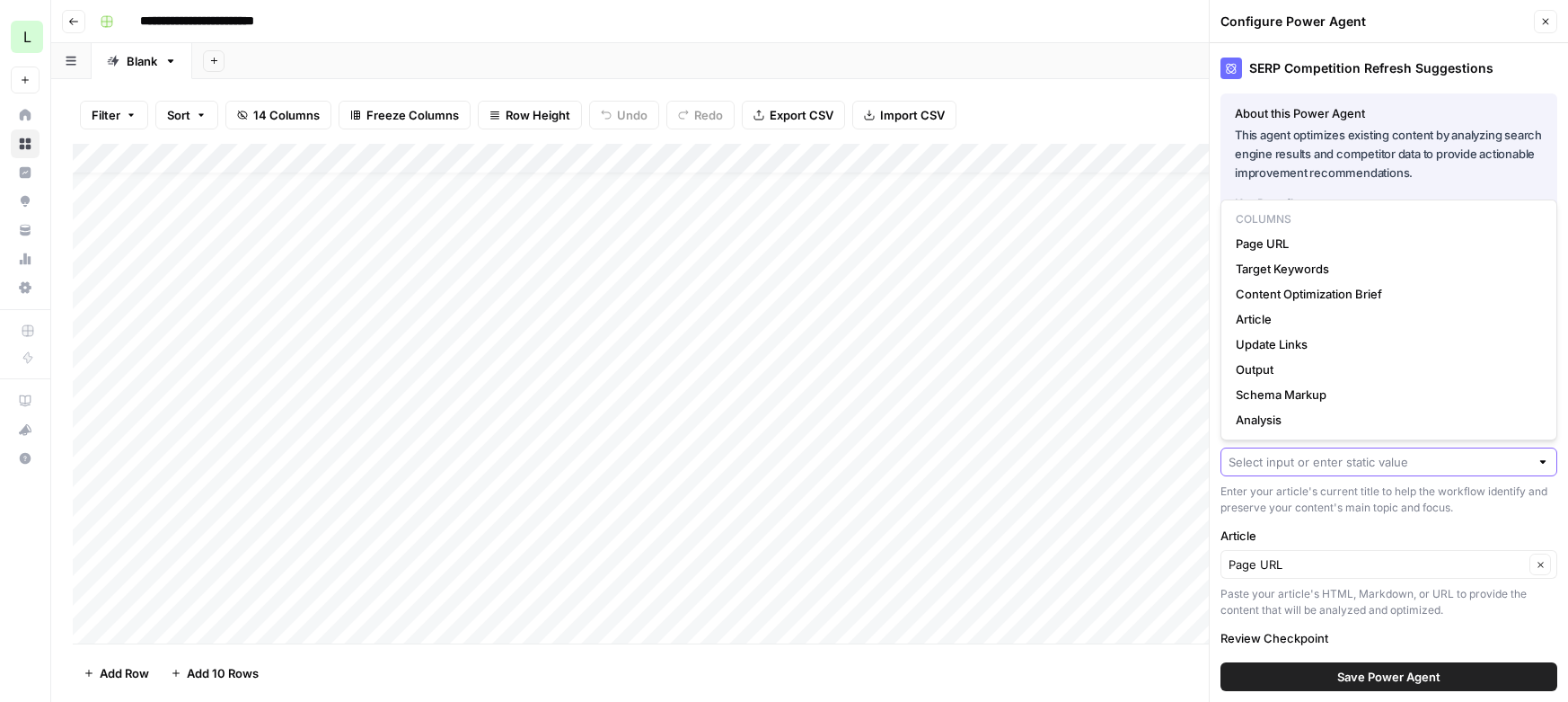
paste input "Getting started with informed delivery"
type input "Getting started with informed delivery"
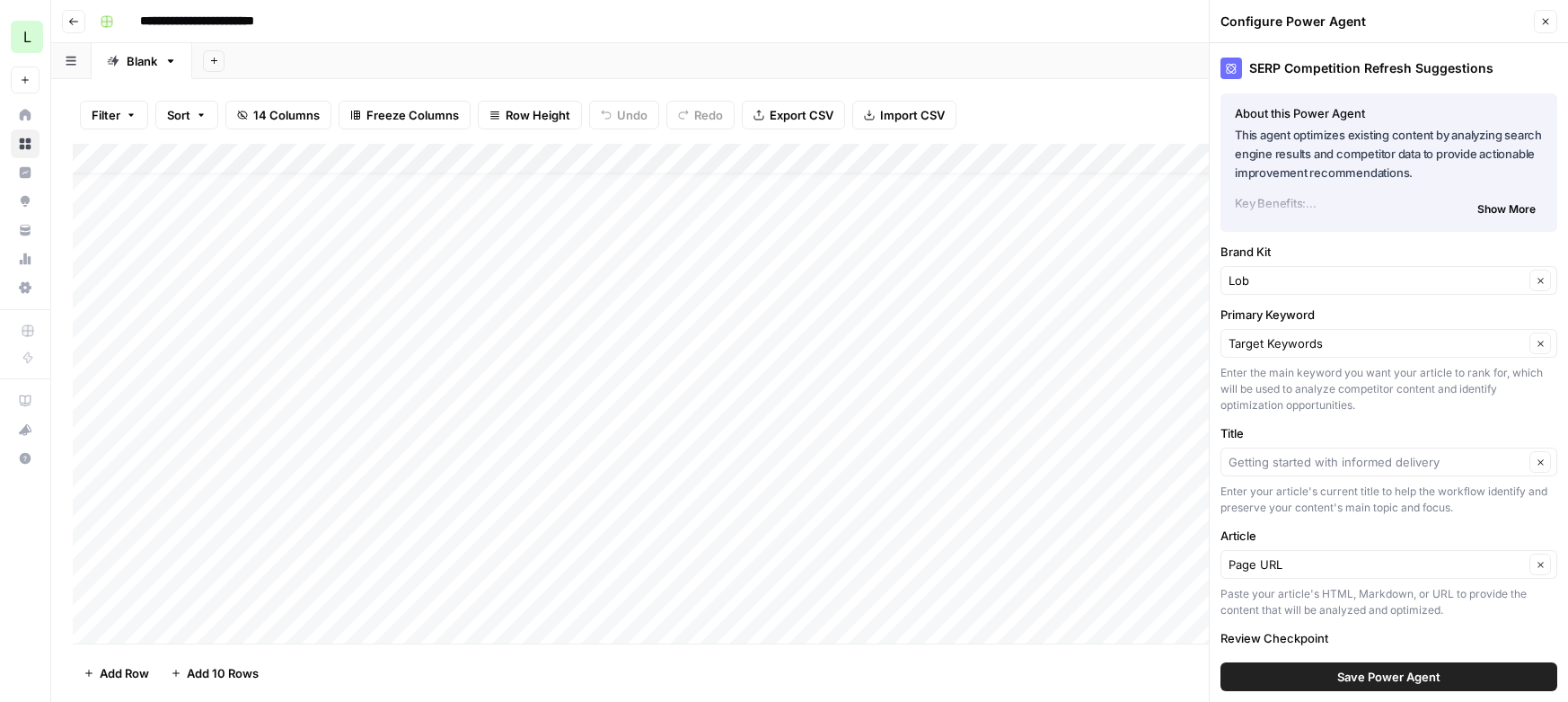
type input "Getting started with informed delivery"
click at [1383, 685] on button "Save Power Agent" at bounding box center [1388, 677] width 336 height 29
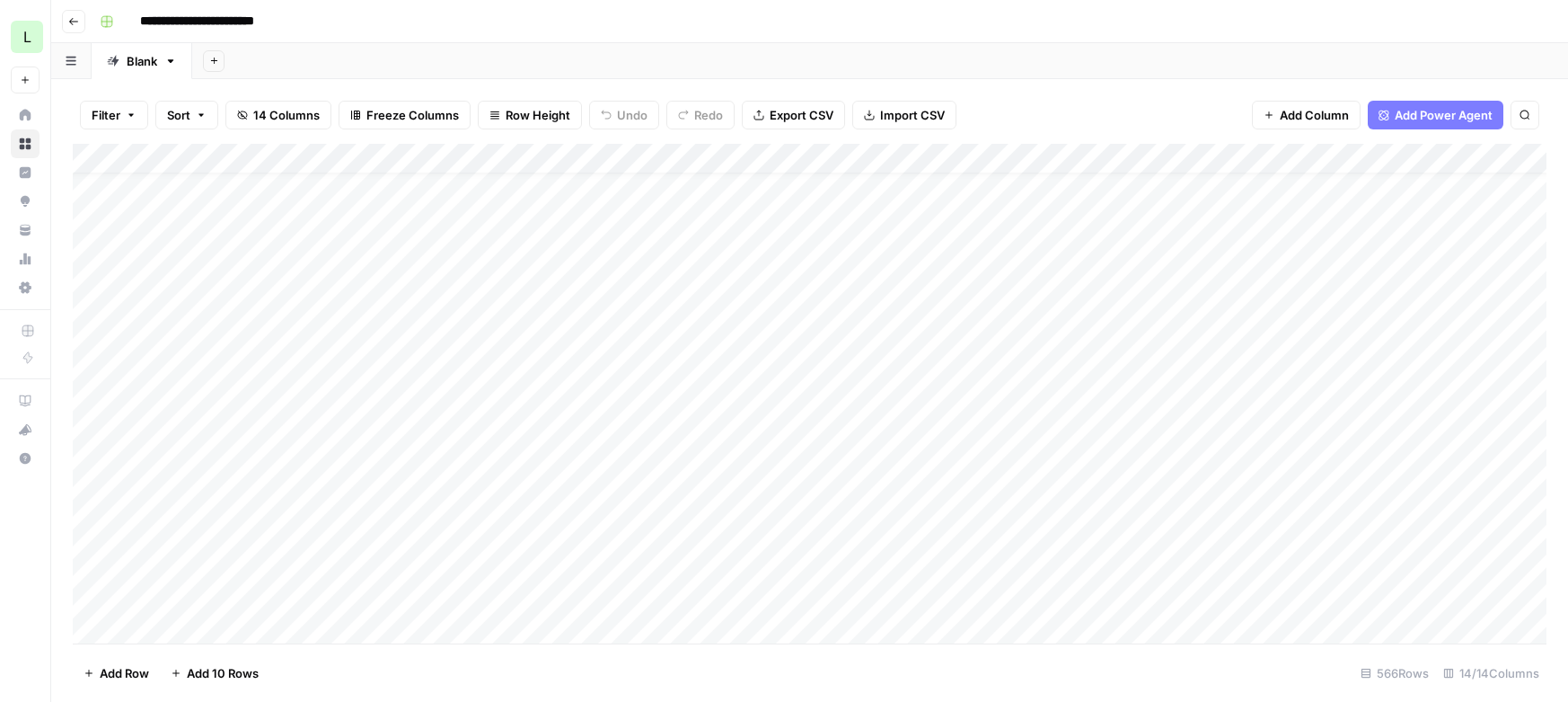
click at [914, 496] on div "Add Column" at bounding box center [809, 393] width 1473 height 500
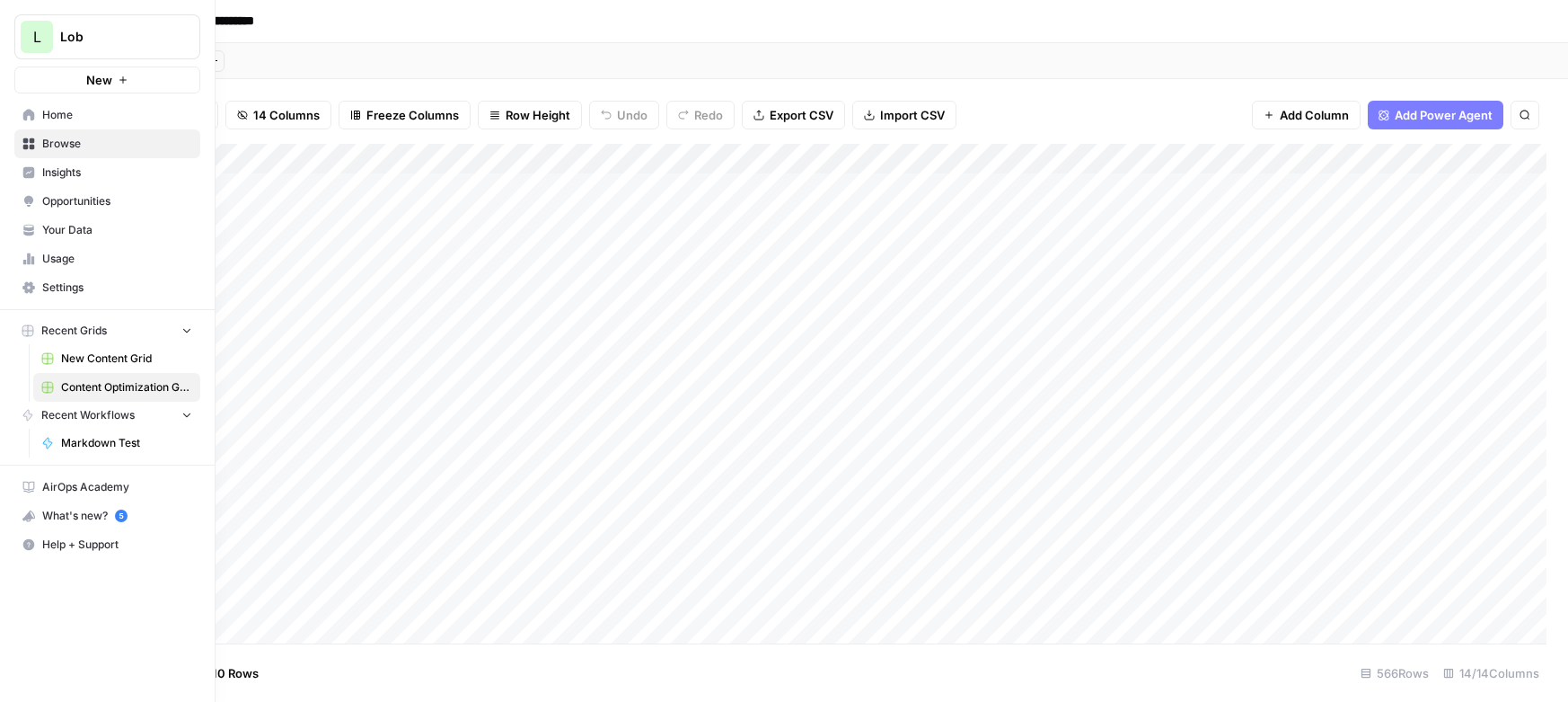
click at [93, 364] on span "New Content Grid" at bounding box center [126, 358] width 131 height 16
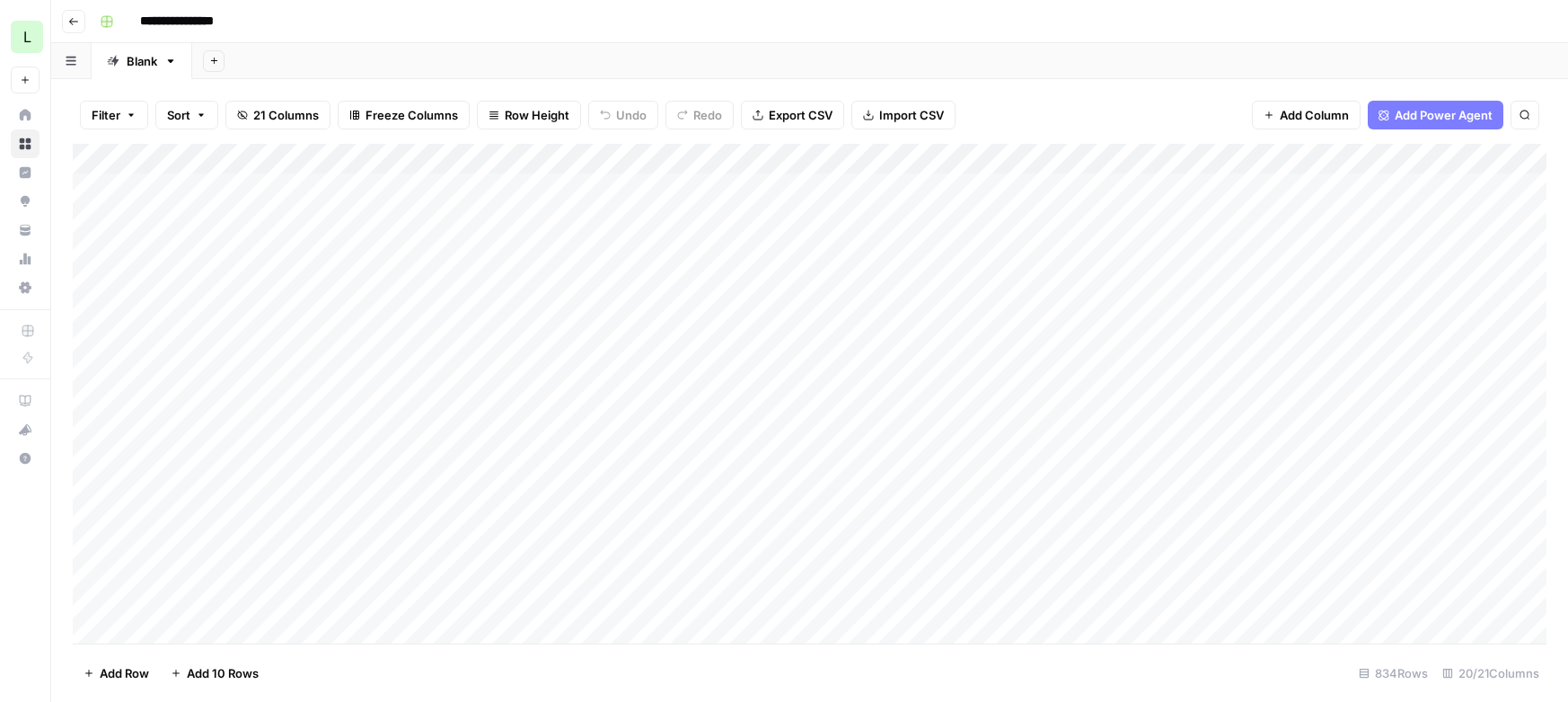
click at [1422, 445] on div "Add Column" at bounding box center [809, 393] width 1473 height 500
click at [798, 485] on div "Add Column" at bounding box center [809, 393] width 1473 height 500
click at [318, 509] on div "Add Column" at bounding box center [809, 393] width 1473 height 500
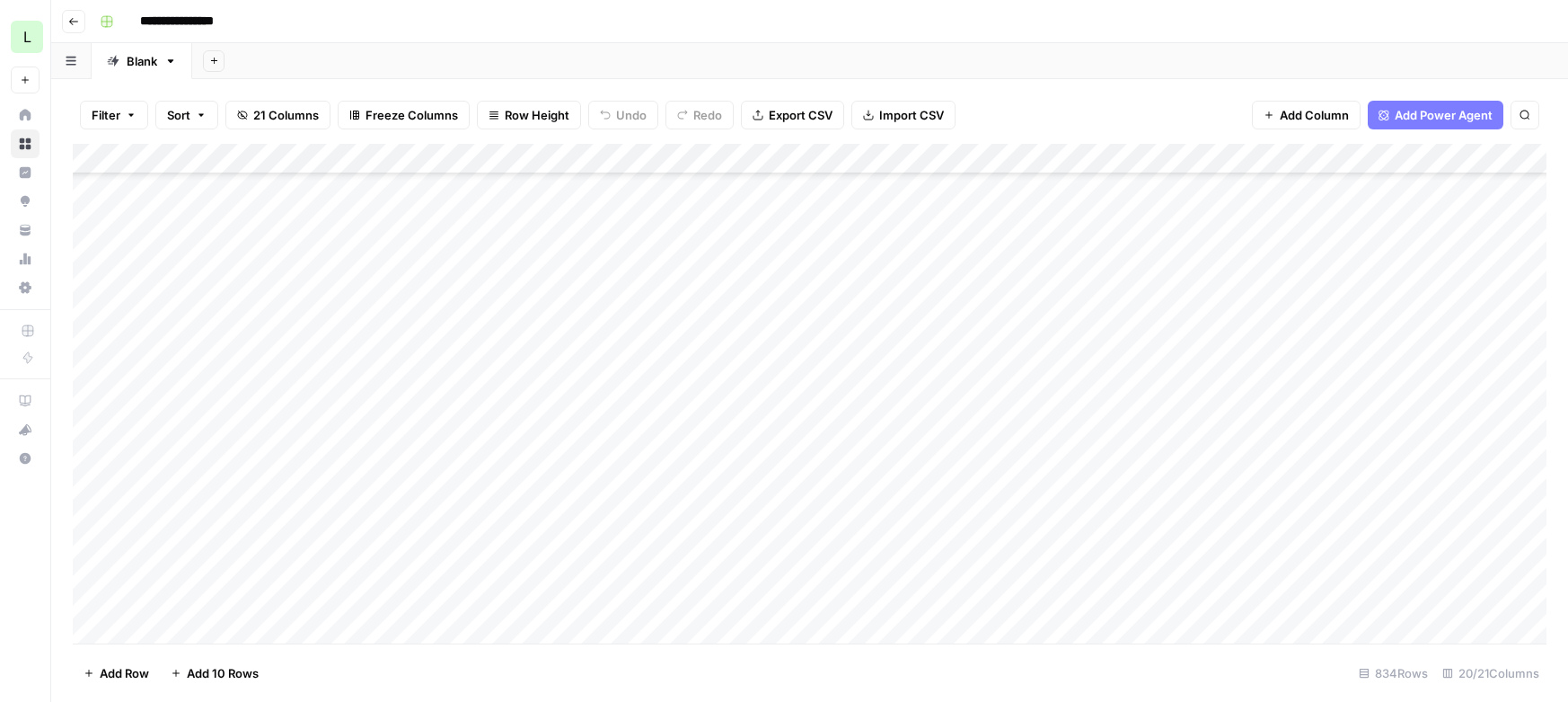
click at [318, 509] on div "Add Column" at bounding box center [809, 393] width 1473 height 500
click at [318, 509] on textarea at bounding box center [363, 506] width 457 height 25
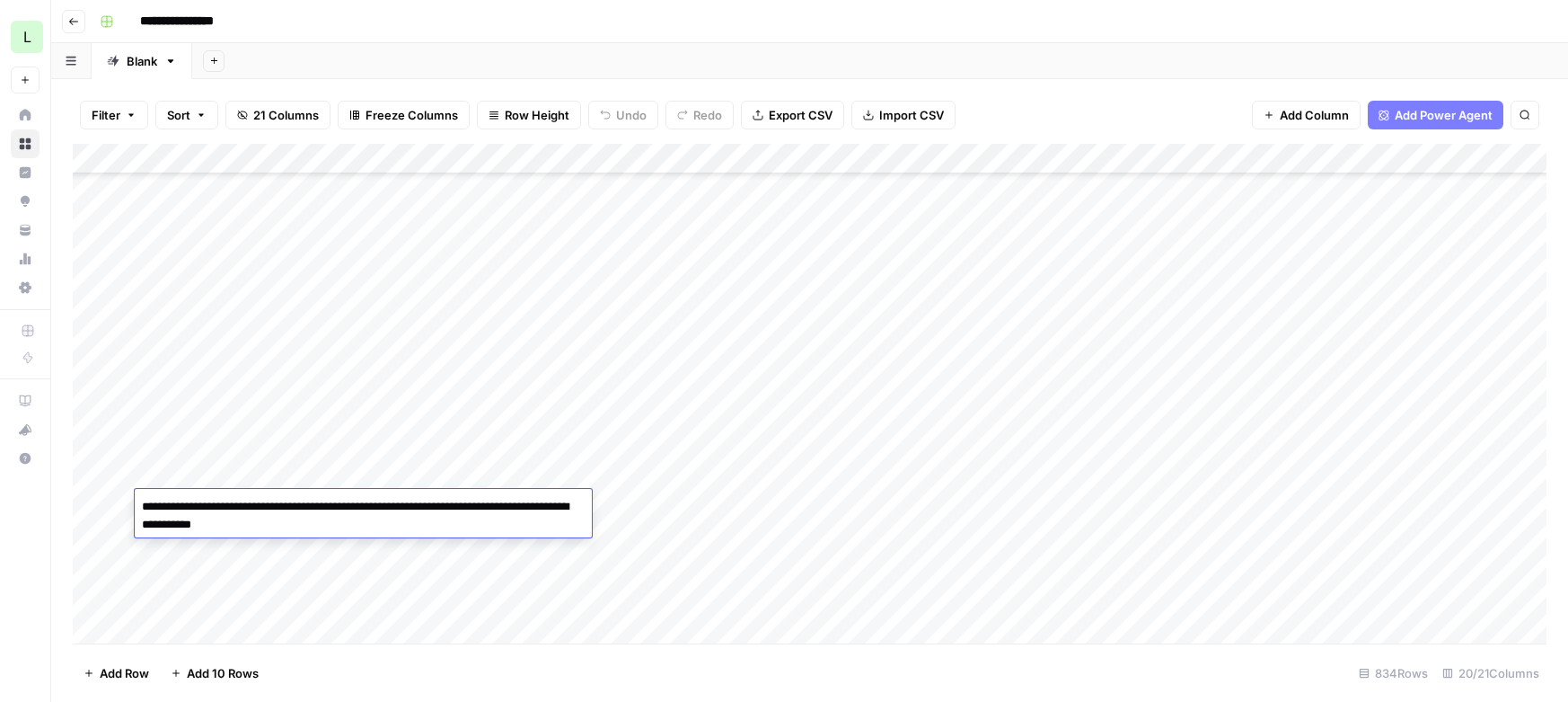
type textarea "**********"
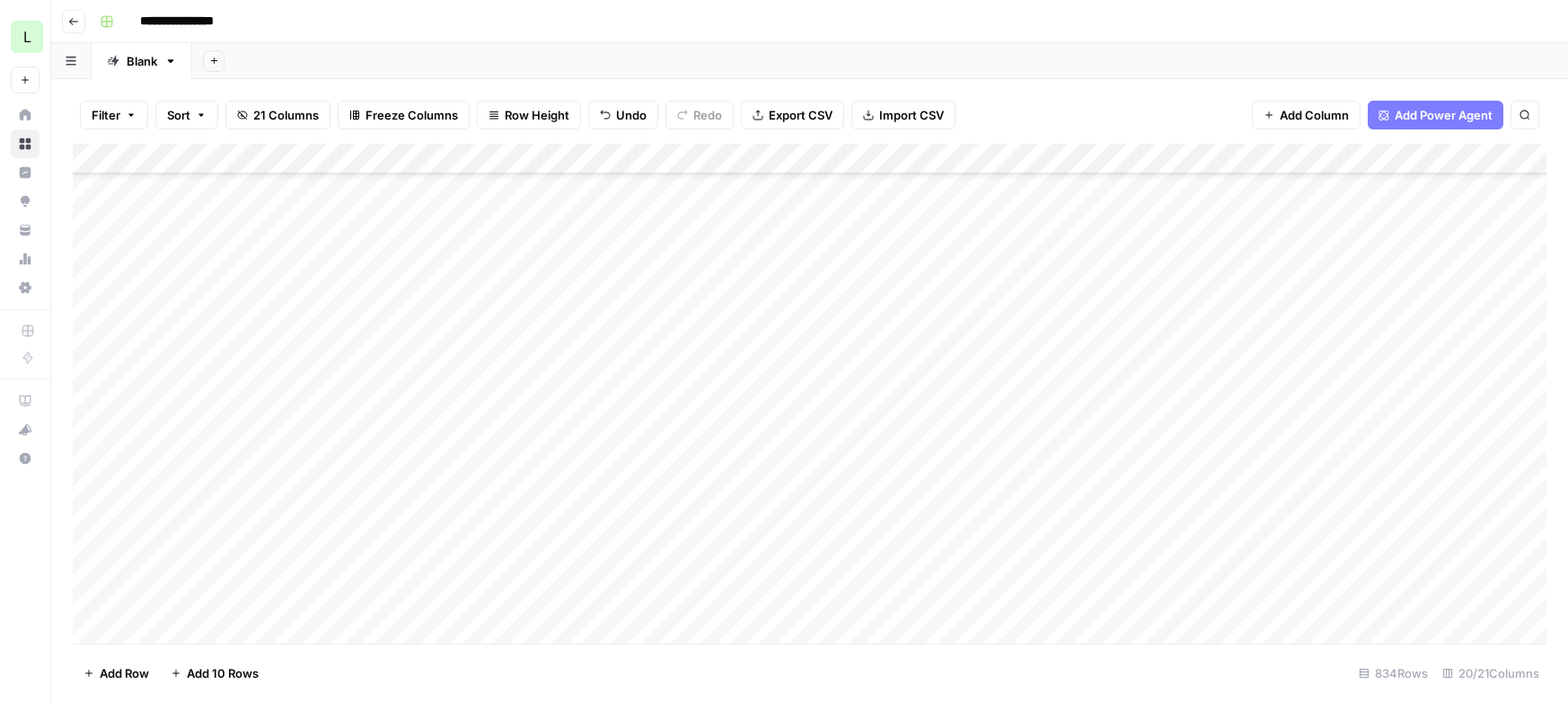
click at [342, 538] on div "Add Column" at bounding box center [809, 393] width 1473 height 500
type textarea "**********"
click at [344, 541] on div "Add Column" at bounding box center [809, 393] width 1473 height 500
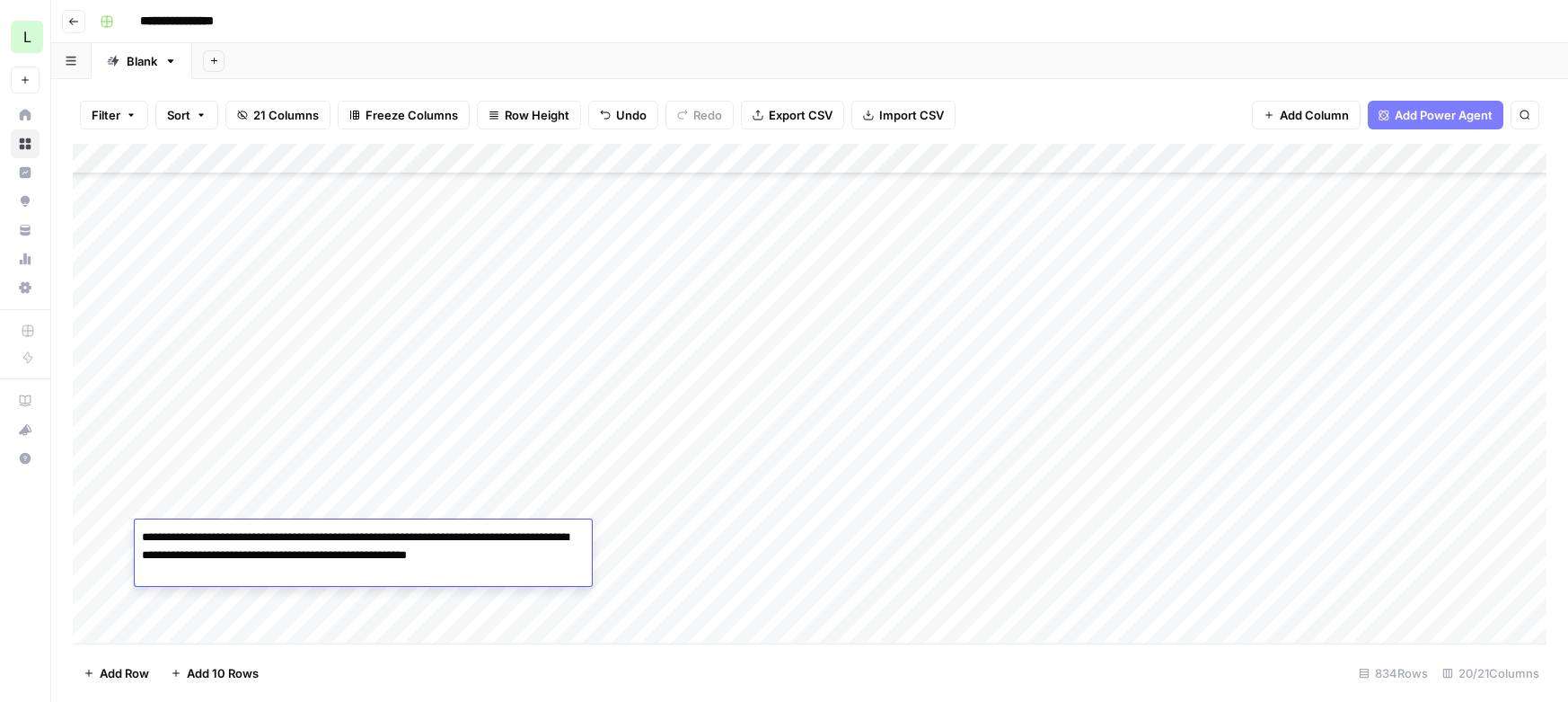
click at [258, 577] on textarea "**********" at bounding box center [363, 555] width 457 height 61
type textarea "**********"
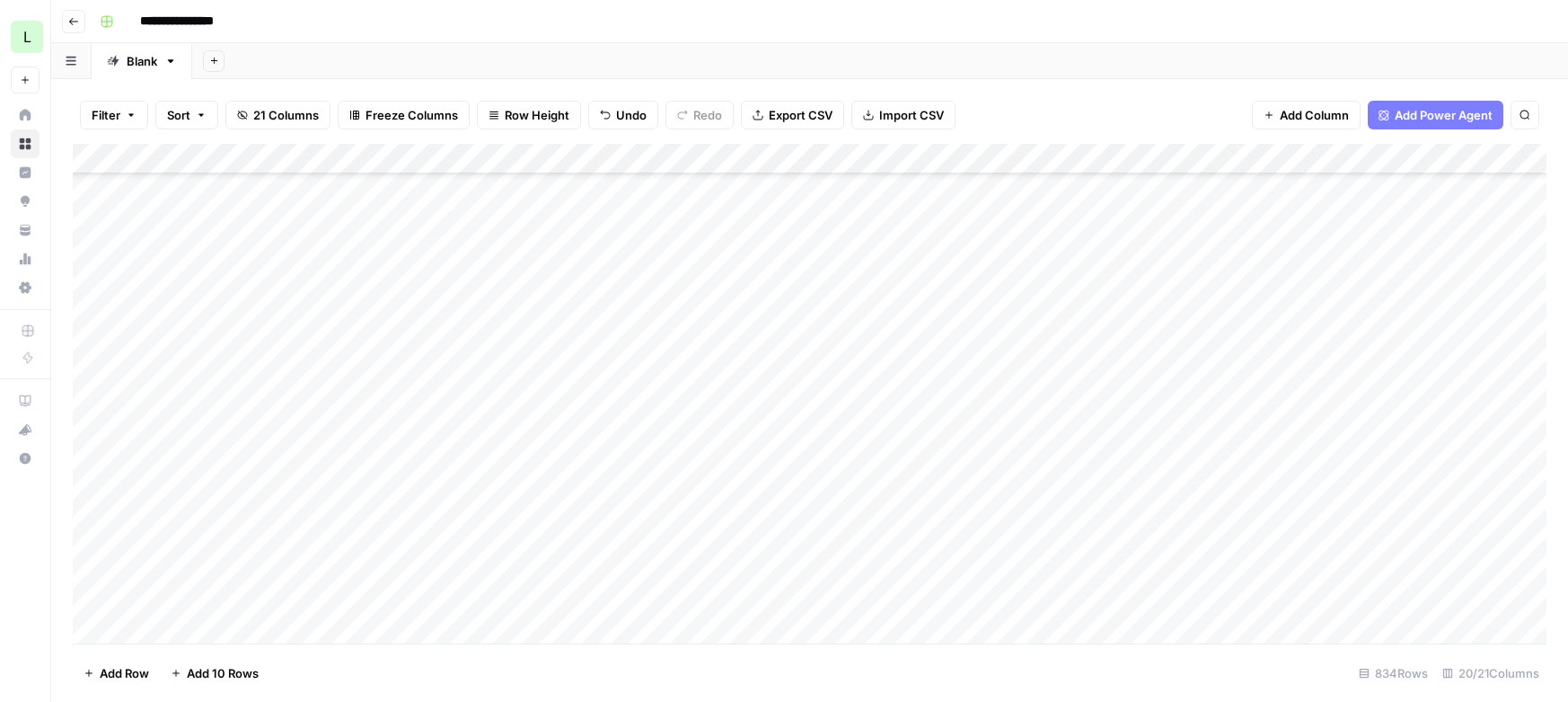
click at [235, 590] on div "Add Column" at bounding box center [809, 393] width 1473 height 500
click at [238, 566] on div "Add Column" at bounding box center [809, 393] width 1473 height 500
click at [400, 564] on div "Add Column" at bounding box center [809, 393] width 1473 height 500
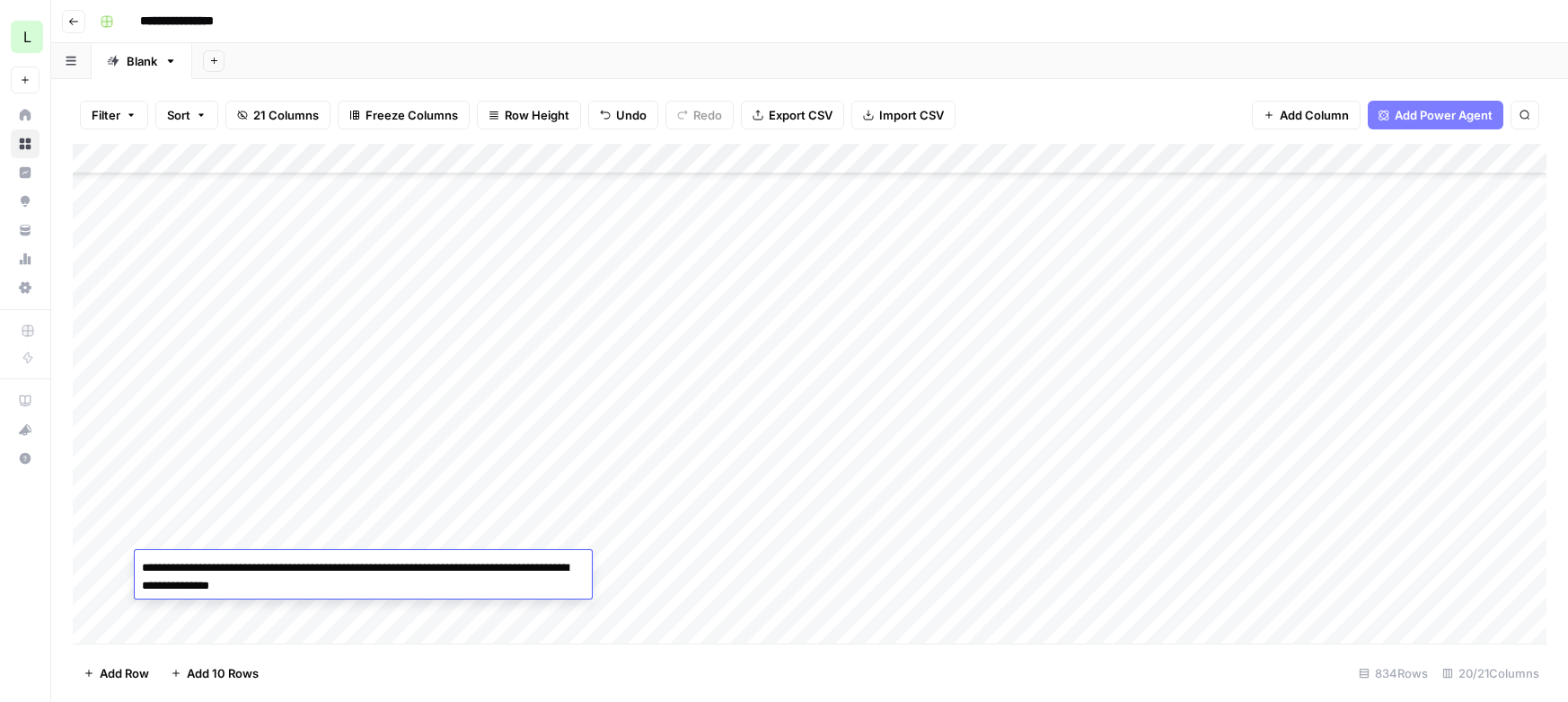
type textarea "**********"
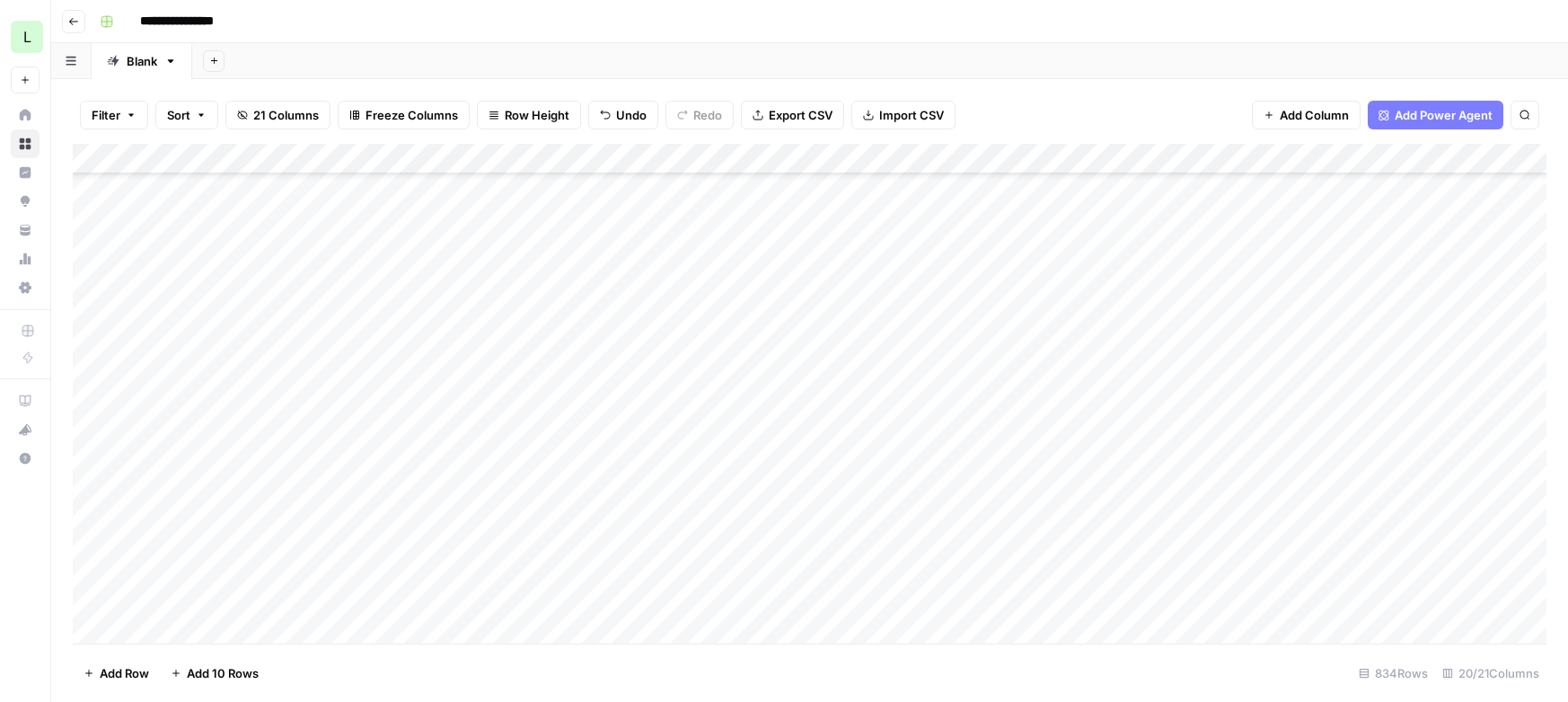
click at [371, 627] on div "Add Column" at bounding box center [809, 393] width 1473 height 500
click at [1427, 200] on div "Add Column" at bounding box center [809, 393] width 1473 height 500
click at [1178, 200] on div "Add Column" at bounding box center [809, 393] width 1473 height 500
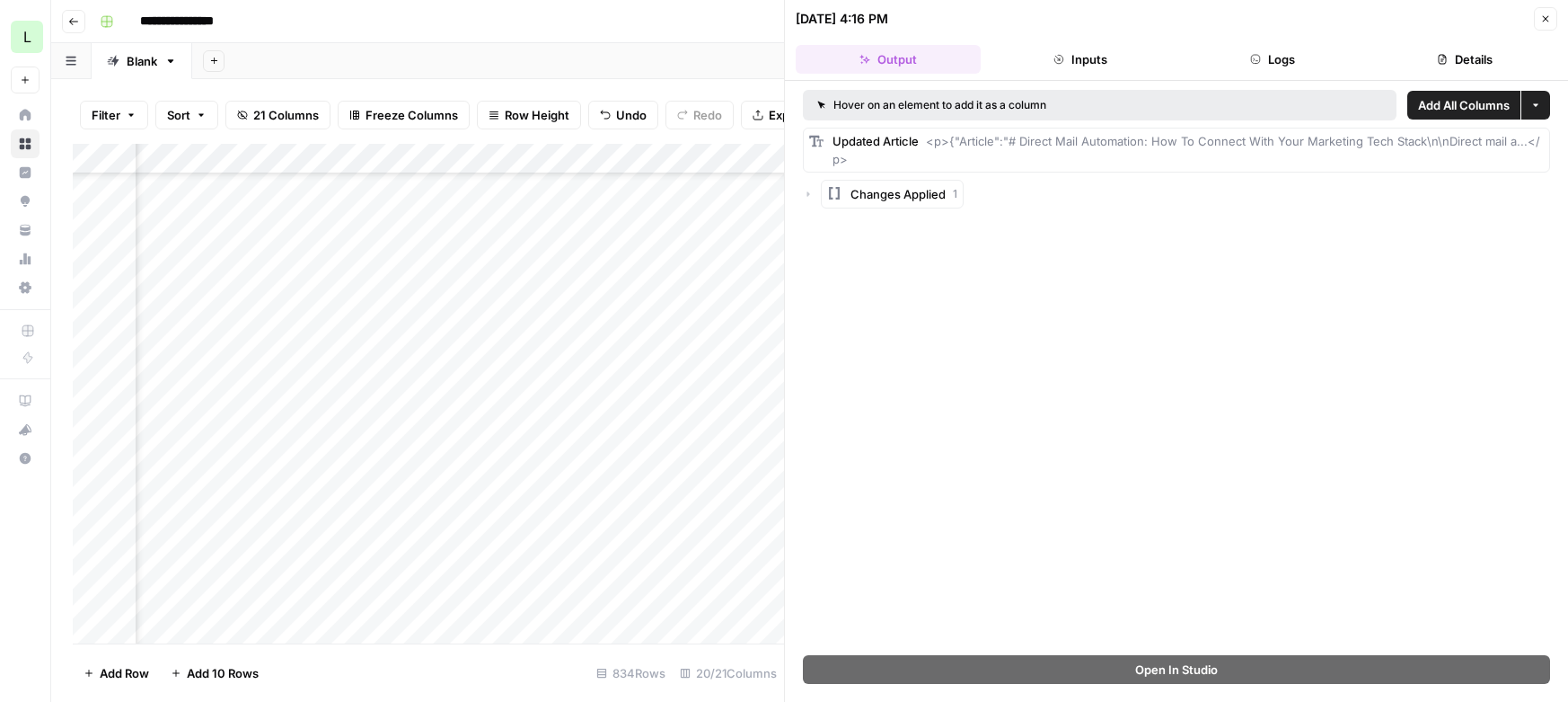
click at [915, 150] on div "Updated Article <p>{"Article":"# Direct Mail Automation: How To Connect With Yo…" at bounding box center [1188, 150] width 711 height 36
click at [836, 158] on span "<p>{"Article":"# Direct Mail Automation: How To Connect With Your Marketing Tec…" at bounding box center [1186, 150] width 707 height 33
click at [871, 187] on span "Changes Applied" at bounding box center [898, 193] width 96 height 18
click at [863, 149] on div "Updated Article <p>{"Article":"# Direct Mail Automation: How To Connect With Yo…" at bounding box center [1188, 150] width 711 height 36
click at [1552, 21] on button "Close" at bounding box center [1545, 19] width 23 height 23
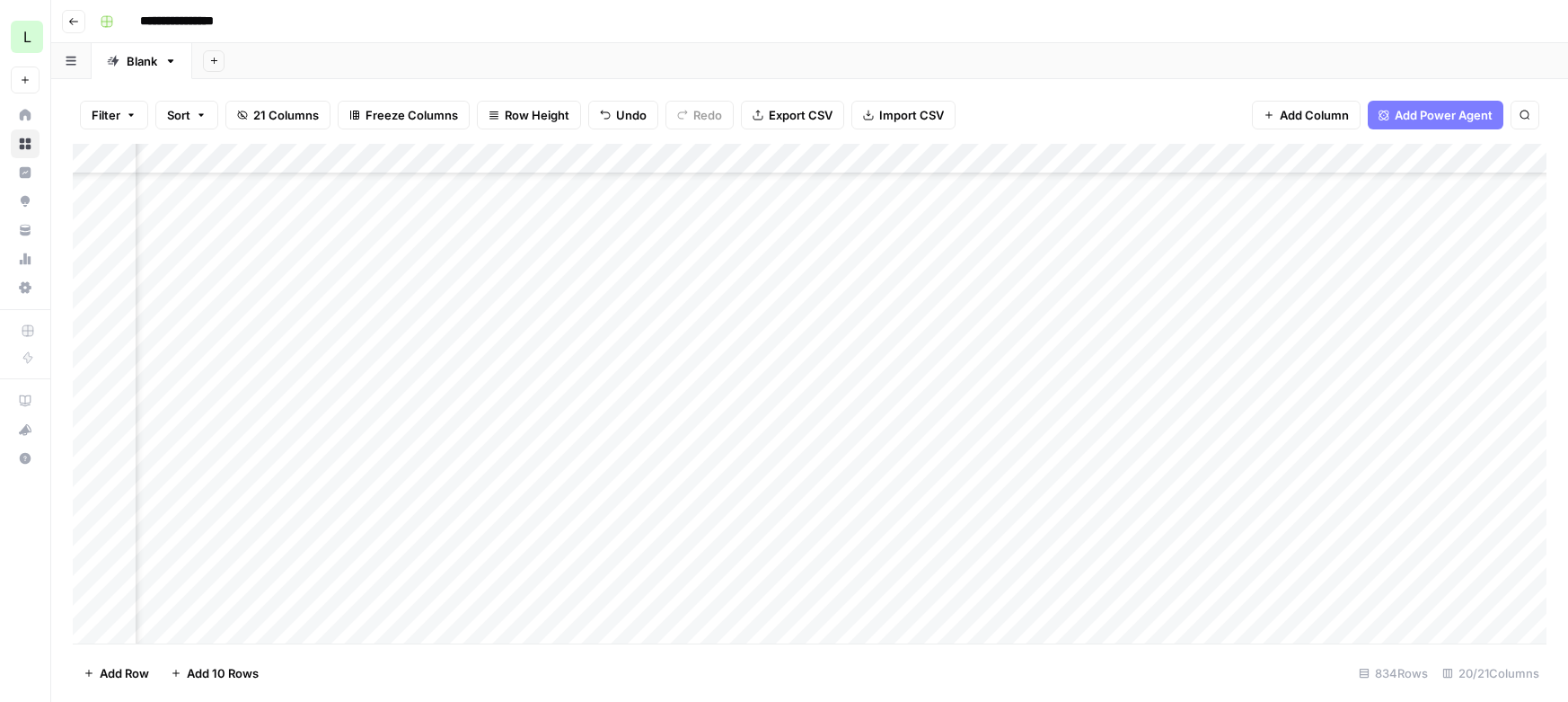
click at [1281, 202] on div "Add Column" at bounding box center [809, 393] width 1473 height 500
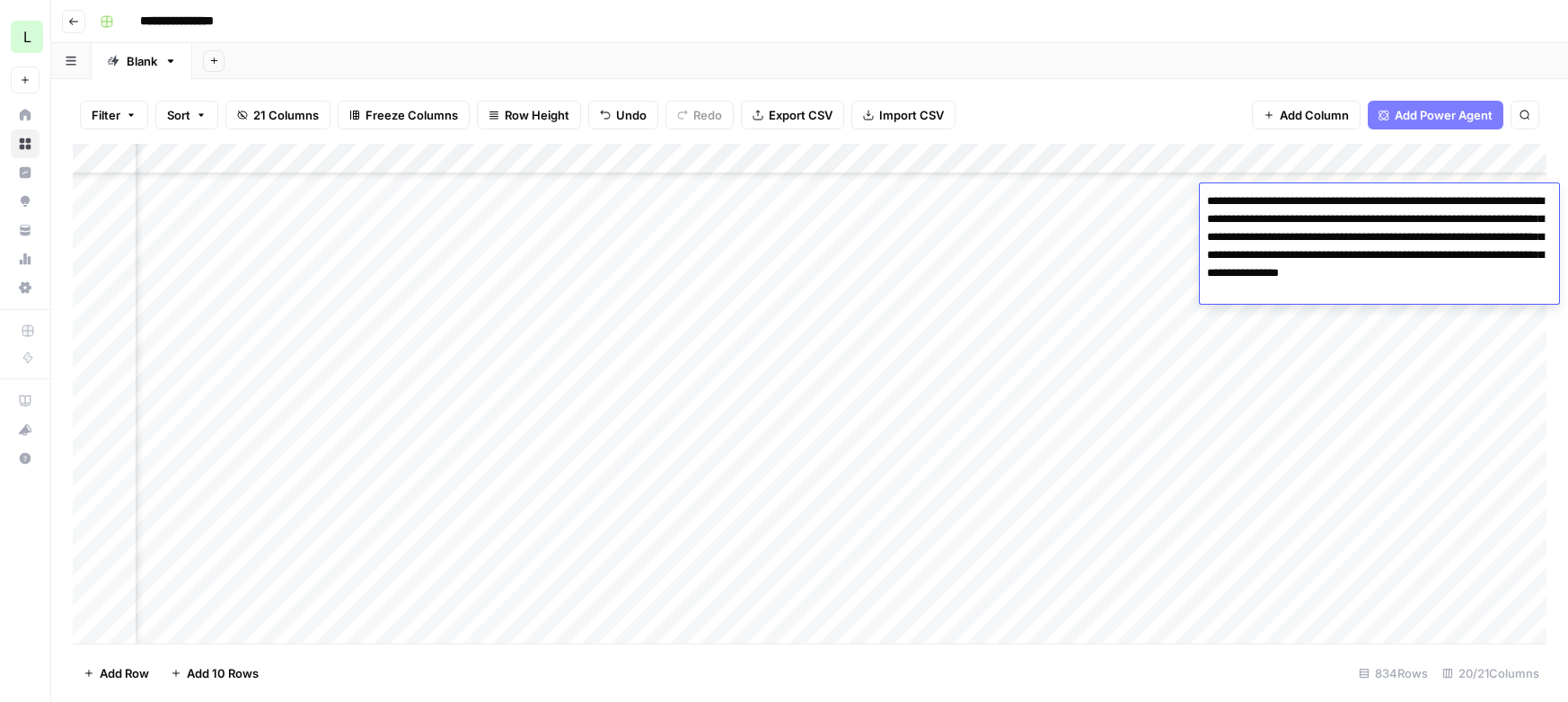
click at [1314, 390] on div "Add Column" at bounding box center [809, 393] width 1473 height 500
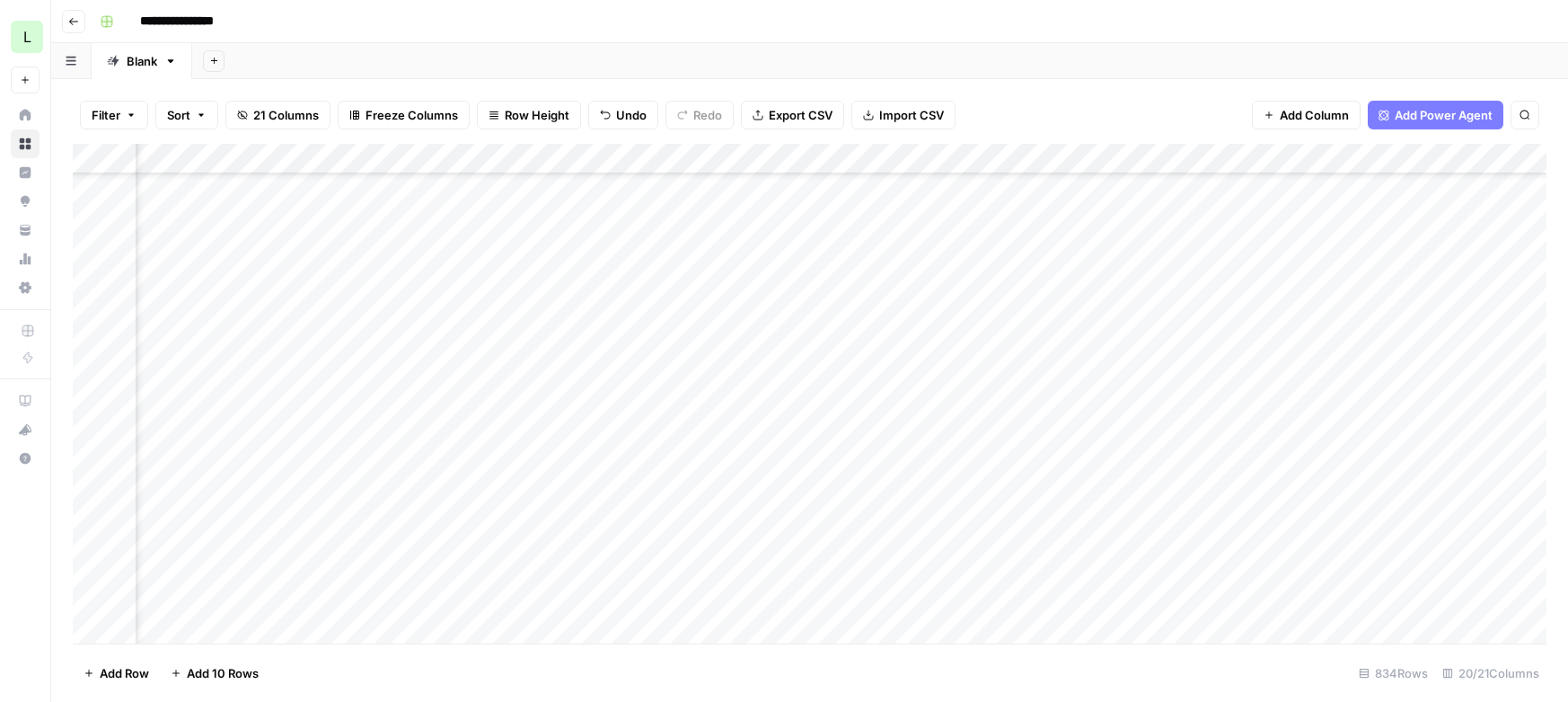
click at [1334, 194] on div "Add Column" at bounding box center [809, 393] width 1473 height 500
click at [1441, 204] on div "Add Column" at bounding box center [809, 393] width 1473 height 500
click at [1311, 204] on div "Add Column" at bounding box center [809, 393] width 1473 height 500
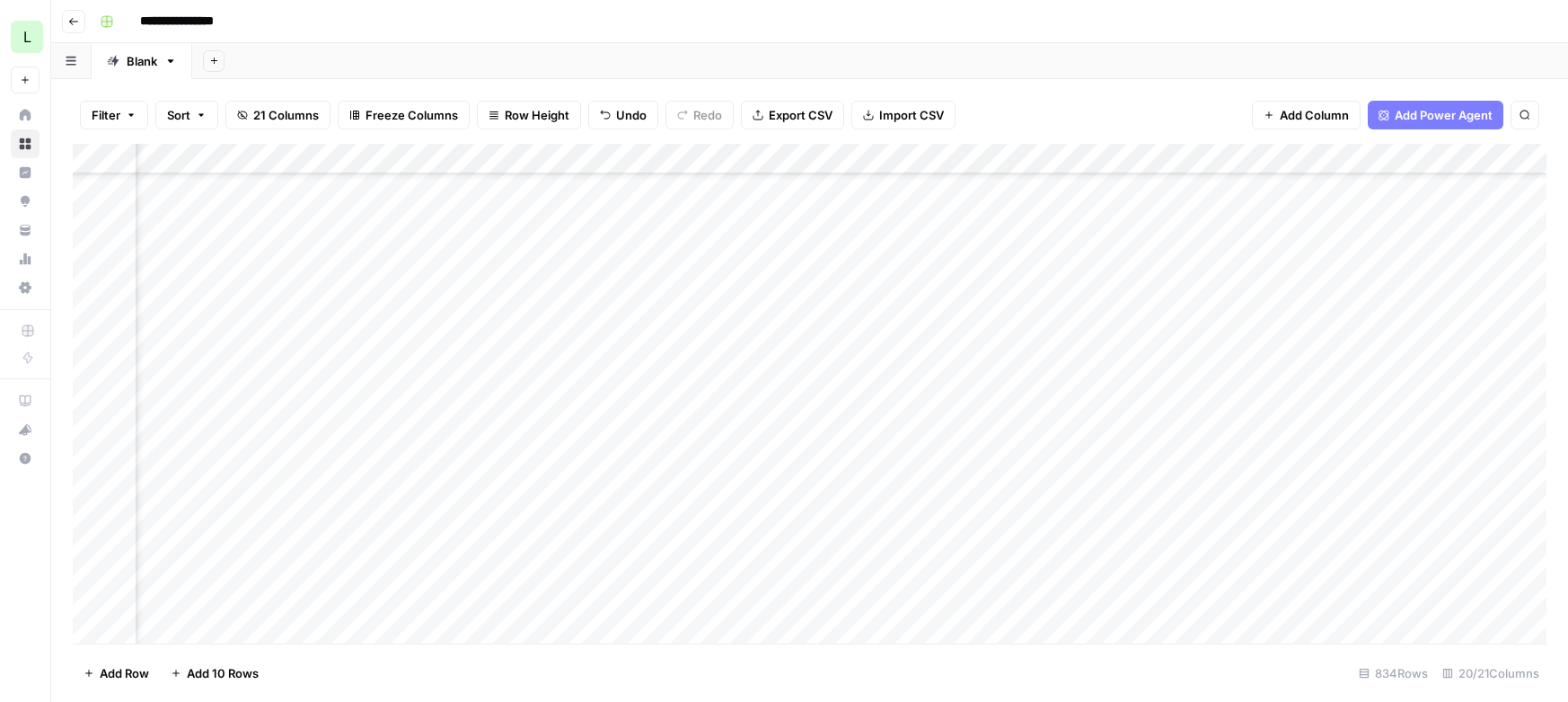
click at [1318, 327] on div "Add Column" at bounding box center [809, 393] width 1473 height 500
click at [1049, 198] on div "Add Column" at bounding box center [809, 393] width 1473 height 500
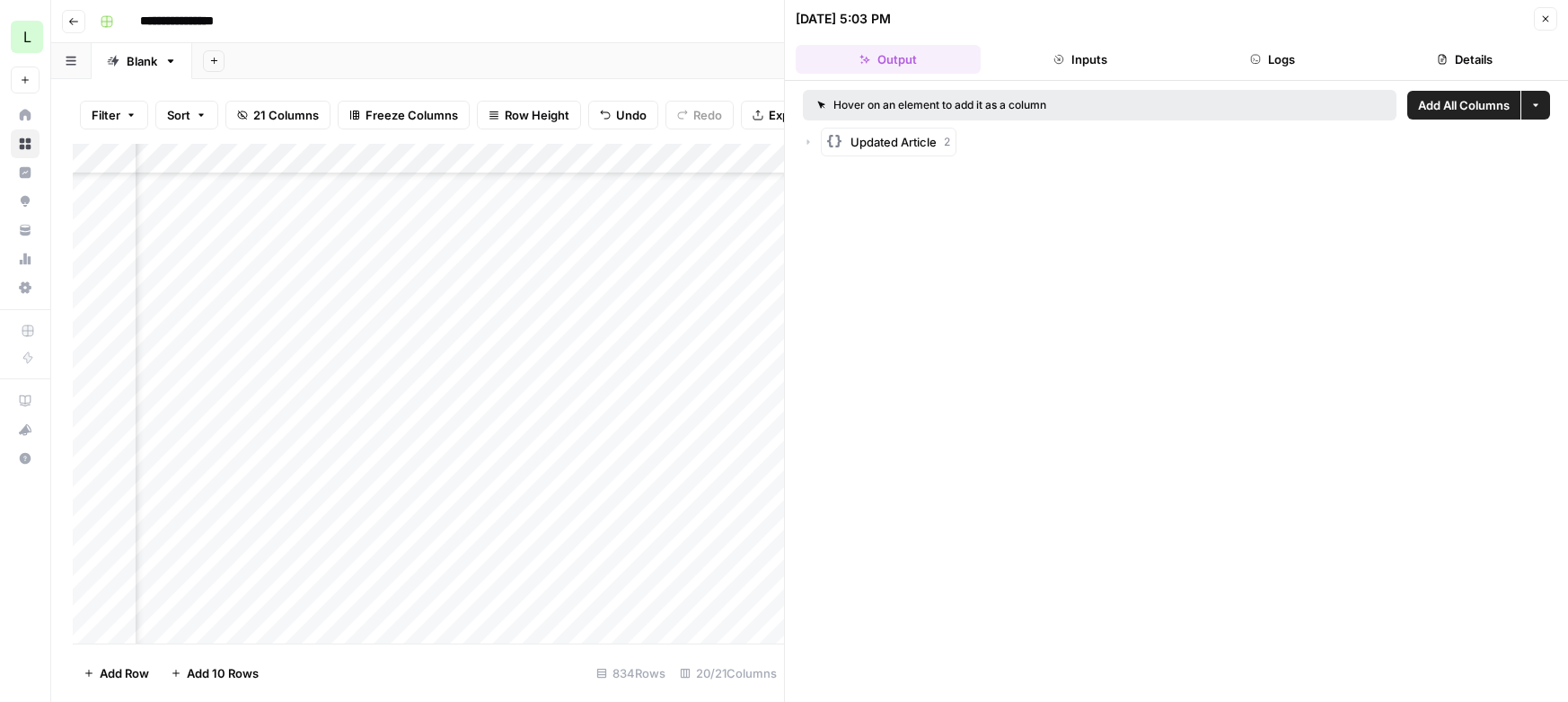
click at [925, 146] on span "Updated Article" at bounding box center [894, 142] width 86 height 18
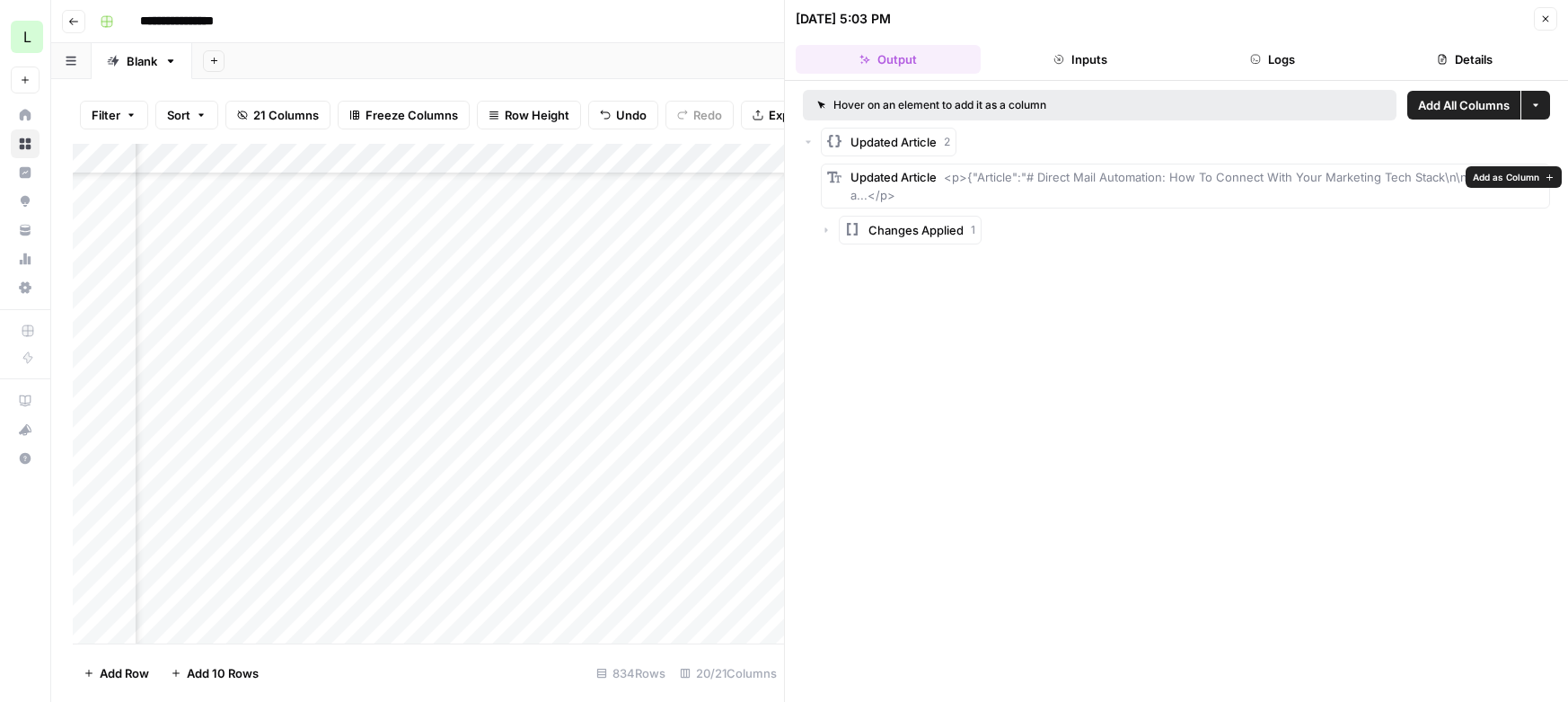
click at [895, 187] on div "Updated Article <p>{"Article":"# Direct Mail Automation: How To Connect With Yo…" at bounding box center [1197, 186] width 693 height 36
click at [920, 229] on span "Changes Applied" at bounding box center [916, 230] width 96 height 18
click at [1542, 18] on icon "button" at bounding box center [1546, 19] width 11 height 11
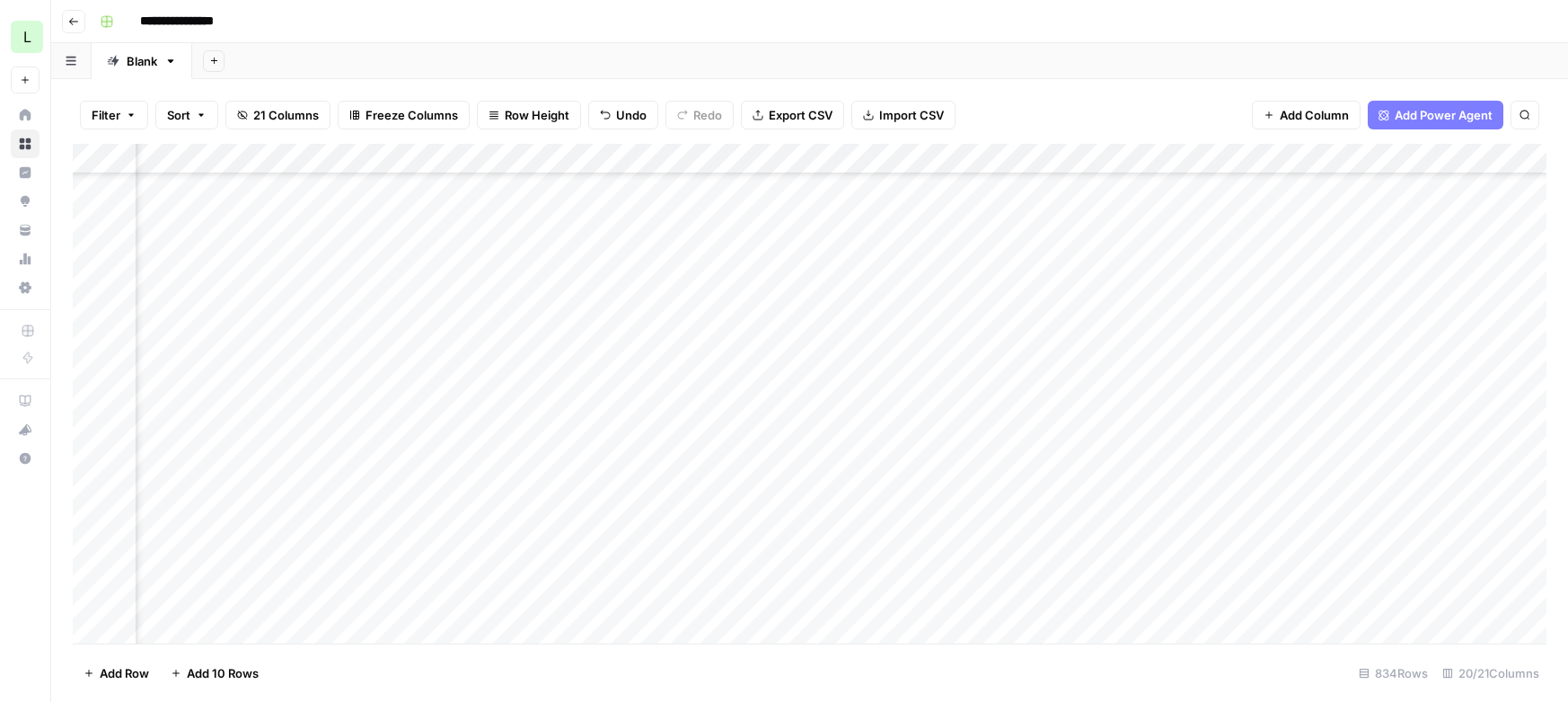
click at [1298, 311] on div "Add Column" at bounding box center [809, 393] width 1473 height 500
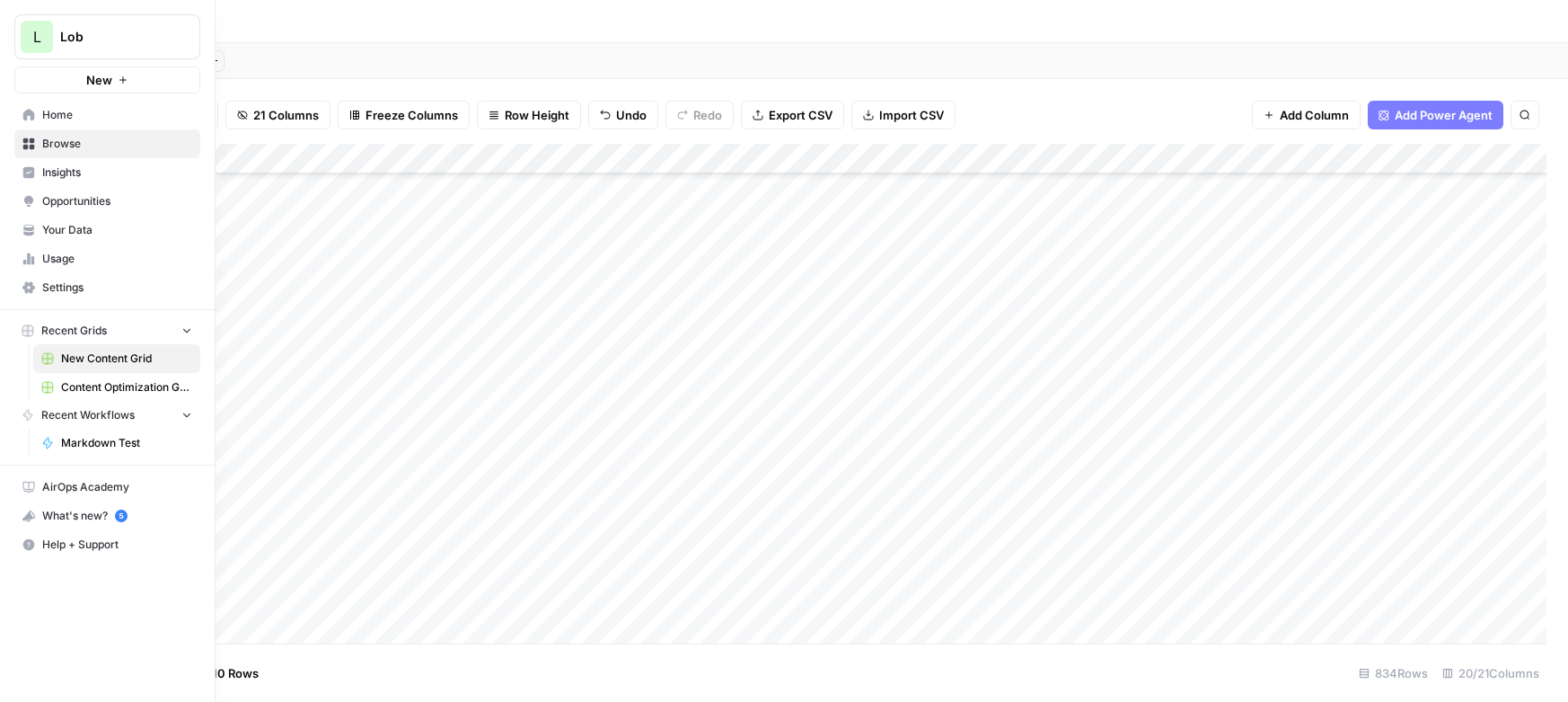
click at [76, 389] on span "Content Optimization Grid" at bounding box center [126, 387] width 131 height 16
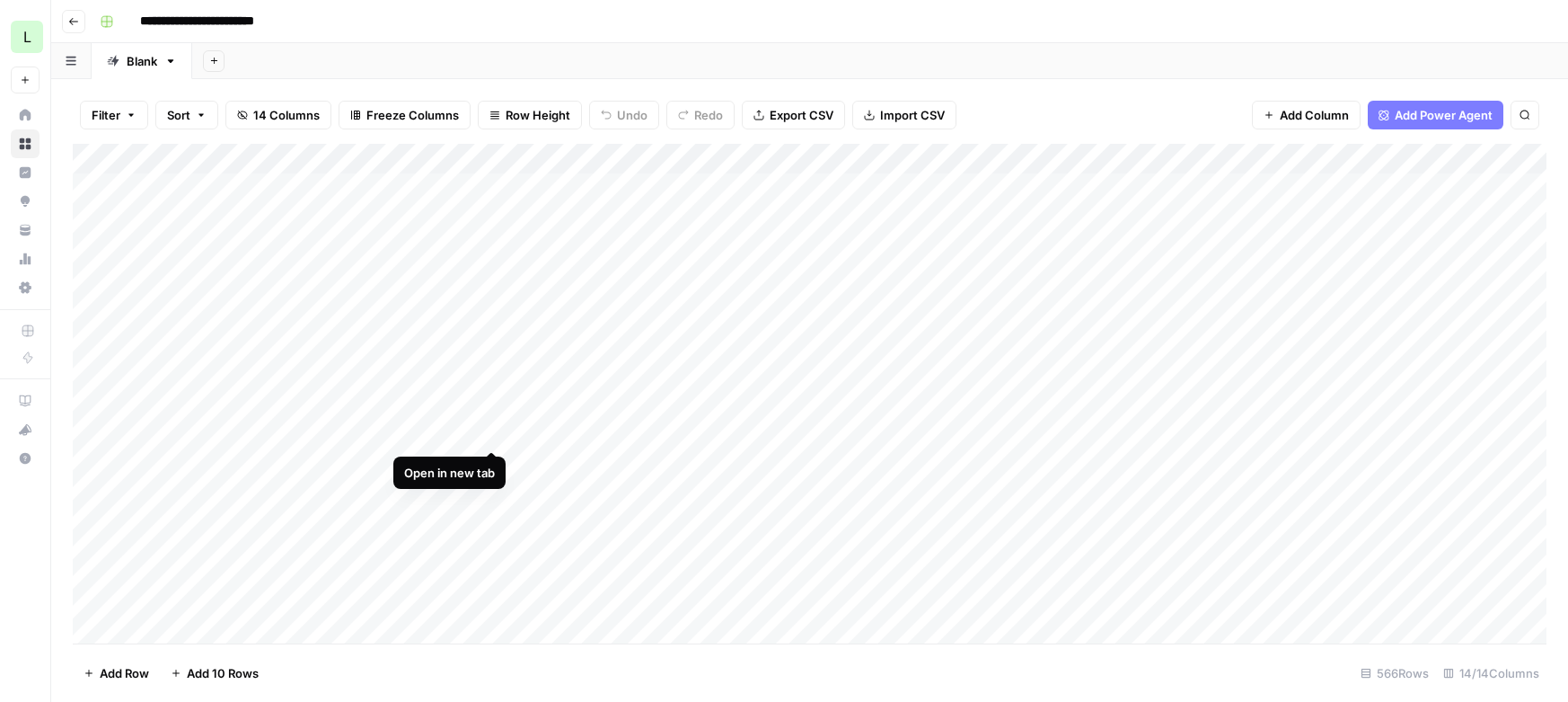
click at [486, 432] on div "Add Column" at bounding box center [809, 393] width 1473 height 500
click at [489, 464] on div "Add Column" at bounding box center [809, 393] width 1473 height 500
